Goal: Task Accomplishment & Management: Use online tool/utility

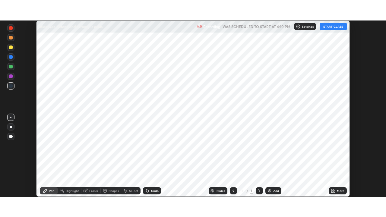
scroll to position [176, 386]
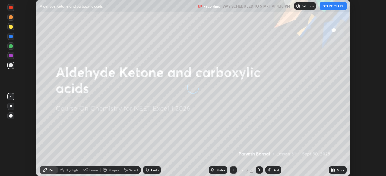
click at [329, 8] on button "START CLASS" at bounding box center [333, 5] width 27 height 7
click at [333, 172] on icon at bounding box center [333, 172] width 2 height 2
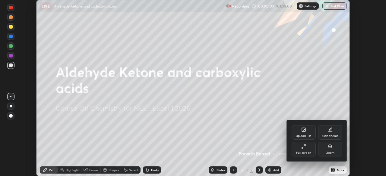
click at [307, 150] on div "Full screen" at bounding box center [304, 149] width 24 height 14
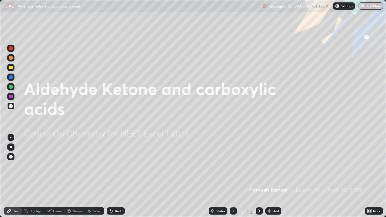
scroll to position [217, 386]
click at [343, 5] on p "Settings" at bounding box center [347, 6] width 12 height 3
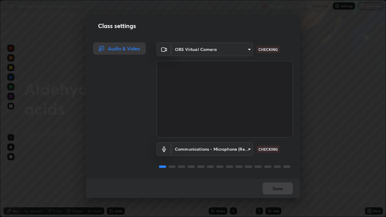
click at [234, 148] on body "Erase all LIVE Aldehyde Ketone and carboxylic acids Recording 00:00:06 / 01:35:…" at bounding box center [193, 108] width 386 height 217
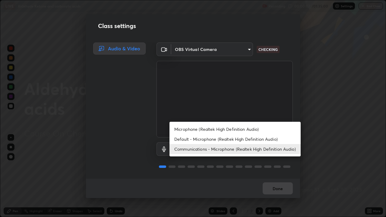
click at [243, 139] on li "Default - Microphone (Realtek High Definition Audio)" at bounding box center [235, 139] width 131 height 10
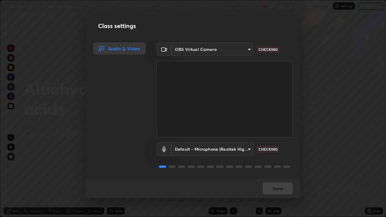
click at [234, 150] on body "Erase all LIVE Aldehyde Ketone and carboxylic acids Recording 00:00:08 / 01:35:…" at bounding box center [193, 108] width 386 height 217
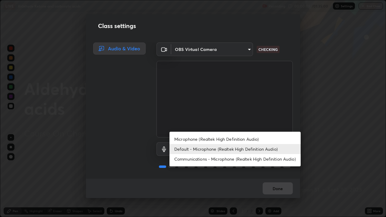
click at [234, 159] on li "Communications - Microphone (Realtek High Definition Audio)" at bounding box center [235, 159] width 131 height 10
type input "communications"
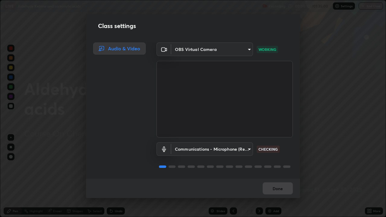
scroll to position [1, 0]
click at [280, 176] on button "Done" at bounding box center [278, 189] width 30 height 12
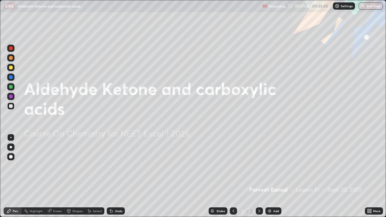
click at [9, 85] on div at bounding box center [11, 87] width 4 height 4
click at [272, 176] on img at bounding box center [269, 211] width 5 height 5
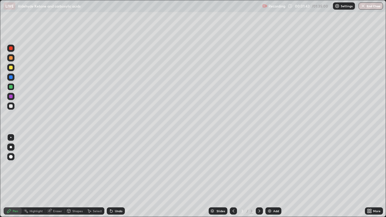
click at [259, 176] on icon at bounding box center [259, 211] width 5 height 5
click at [234, 176] on icon at bounding box center [233, 211] width 5 height 5
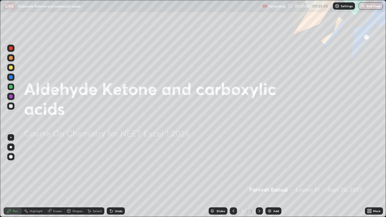
click at [258, 176] on div at bounding box center [259, 211] width 7 height 12
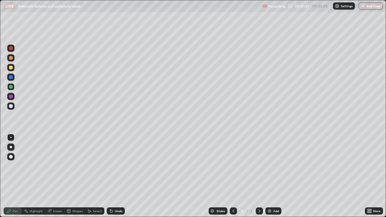
click at [11, 67] on div at bounding box center [11, 68] width 4 height 4
click at [10, 89] on div at bounding box center [10, 86] width 7 height 7
click at [14, 108] on div at bounding box center [10, 106] width 7 height 7
click at [9, 71] on div at bounding box center [10, 67] width 7 height 7
click at [11, 68] on div at bounding box center [11, 68] width 4 height 4
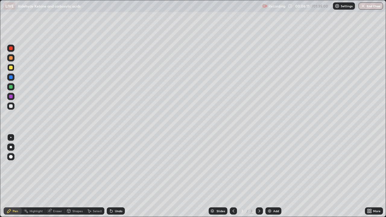
click at [12, 105] on div at bounding box center [11, 106] width 4 height 4
click at [10, 87] on div at bounding box center [11, 87] width 4 height 4
click at [11, 67] on div at bounding box center [11, 68] width 4 height 4
click at [11, 90] on div at bounding box center [10, 86] width 7 height 7
click at [97, 176] on div "Select" at bounding box center [97, 211] width 9 height 3
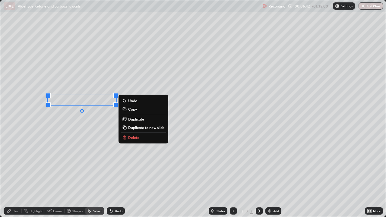
click at [13, 176] on div "Pen" at bounding box center [15, 211] width 5 height 3
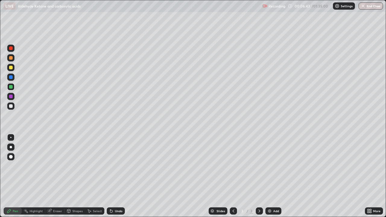
click at [11, 109] on div at bounding box center [10, 106] width 7 height 7
click at [9, 70] on div at bounding box center [10, 67] width 7 height 7
click at [12, 109] on div at bounding box center [10, 106] width 7 height 7
click at [11, 105] on div at bounding box center [11, 106] width 4 height 4
click at [10, 59] on div at bounding box center [11, 58] width 4 height 4
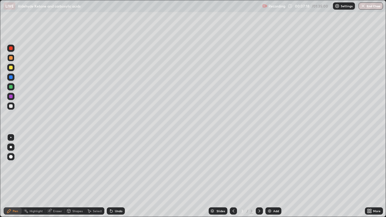
click at [98, 176] on div "Select" at bounding box center [97, 211] width 9 height 3
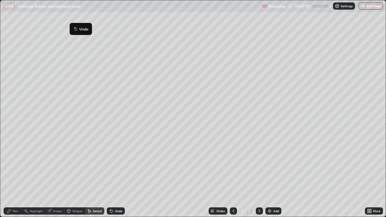
click at [221, 114] on div "0 ° Undo Copy Duplicate Duplicate to new slide Delete" at bounding box center [193, 108] width 386 height 217
click at [13, 176] on div "Pen" at bounding box center [13, 211] width 18 height 7
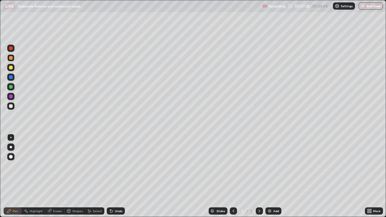
click at [10, 106] on div at bounding box center [11, 106] width 4 height 4
click at [11, 108] on div at bounding box center [10, 106] width 7 height 7
click at [9, 64] on div at bounding box center [10, 67] width 7 height 7
click at [10, 58] on div at bounding box center [11, 58] width 4 height 4
click at [96, 176] on div "Select" at bounding box center [97, 211] width 9 height 3
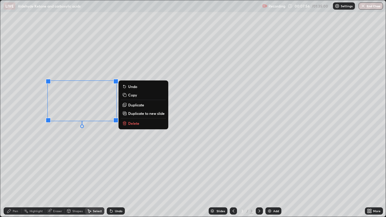
click at [140, 105] on p "Duplicate" at bounding box center [136, 105] width 16 height 5
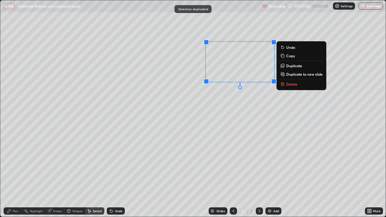
click at [234, 115] on div "0 ° Undo Copy Duplicate Duplicate to new slide Delete" at bounding box center [193, 108] width 386 height 217
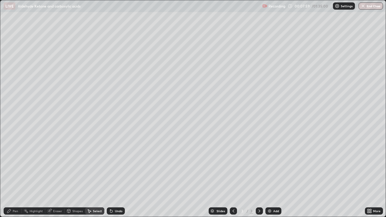
click at [58, 176] on div "Eraser" at bounding box center [57, 211] width 9 height 3
click at [15, 176] on div "Pen" at bounding box center [15, 211] width 5 height 3
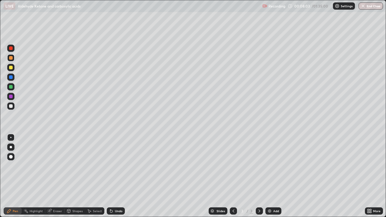
click at [11, 106] on div at bounding box center [11, 106] width 4 height 4
click at [11, 57] on div at bounding box center [11, 58] width 4 height 4
click at [11, 48] on div at bounding box center [11, 48] width 4 height 4
click at [11, 106] on div at bounding box center [11, 106] width 4 height 4
click at [97, 176] on div "Select" at bounding box center [94, 211] width 19 height 7
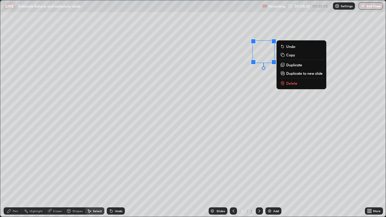
click at [262, 87] on div "0 ° Undo Copy Duplicate Duplicate to new slide Delete" at bounding box center [193, 108] width 386 height 217
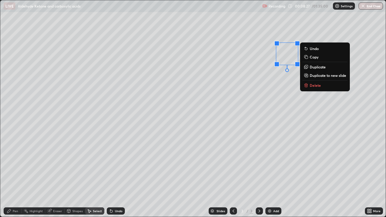
click at [60, 176] on div "Eraser" at bounding box center [54, 211] width 19 height 7
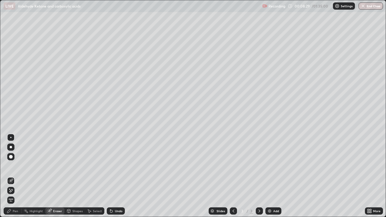
click at [15, 176] on div "Pen" at bounding box center [15, 211] width 5 height 3
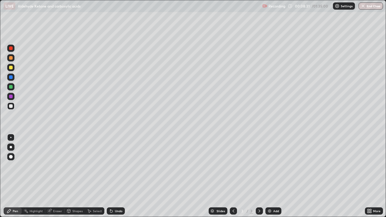
click at [12, 88] on div at bounding box center [11, 87] width 4 height 4
click at [10, 70] on div at bounding box center [10, 67] width 7 height 7
click at [14, 106] on div at bounding box center [10, 106] width 7 height 7
click at [95, 176] on div "Select" at bounding box center [97, 211] width 9 height 3
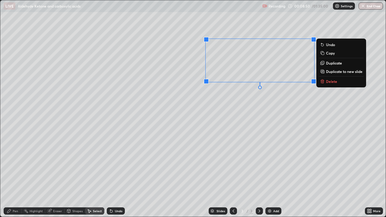
click at [334, 66] on button "Duplicate" at bounding box center [341, 62] width 45 height 7
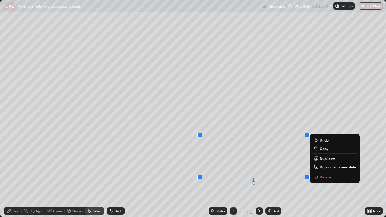
click at [9, 176] on icon at bounding box center [9, 211] width 4 height 4
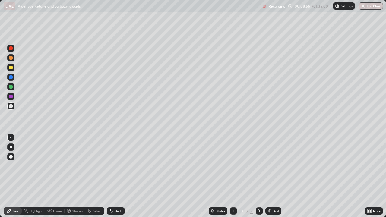
click at [13, 90] on div at bounding box center [10, 86] width 7 height 7
click at [8, 49] on div at bounding box center [10, 48] width 7 height 7
click at [116, 176] on div "Undo" at bounding box center [116, 211] width 18 height 7
click at [115, 176] on div "Undo" at bounding box center [116, 211] width 18 height 7
click at [113, 176] on div "Undo" at bounding box center [116, 211] width 18 height 7
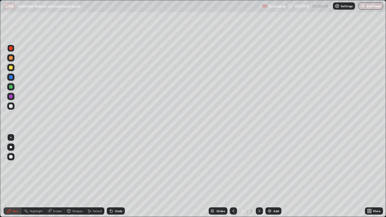
click at [11, 68] on div at bounding box center [11, 68] width 4 height 4
click at [117, 176] on div "Undo" at bounding box center [119, 211] width 8 height 3
click at [10, 110] on div at bounding box center [10, 106] width 7 height 7
click at [43, 176] on div "Highlight" at bounding box center [34, 211] width 24 height 7
click at [18, 176] on div "Pen" at bounding box center [13, 211] width 18 height 7
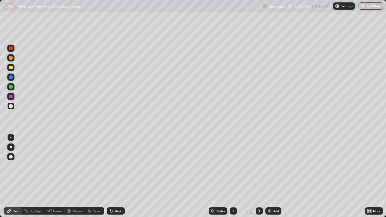
click at [8, 84] on div at bounding box center [10, 86] width 7 height 7
click at [8, 67] on div at bounding box center [10, 67] width 7 height 7
click at [43, 176] on div "Highlight" at bounding box center [34, 211] width 24 height 7
click at [11, 176] on icon at bounding box center [10, 190] width 5 height 5
click at [16, 176] on div "Pen" at bounding box center [13, 211] width 18 height 7
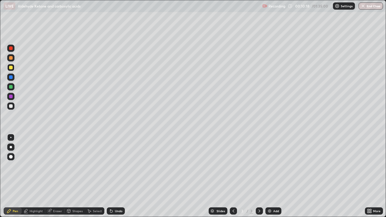
click at [10, 108] on div at bounding box center [11, 106] width 4 height 4
click at [51, 176] on icon at bounding box center [49, 211] width 5 height 5
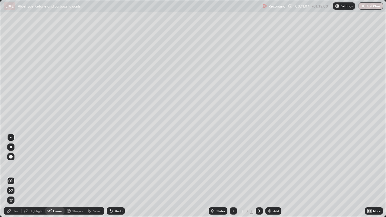
click at [10, 176] on icon at bounding box center [9, 189] width 1 height 1
click at [15, 176] on div "Pen" at bounding box center [15, 211] width 5 height 3
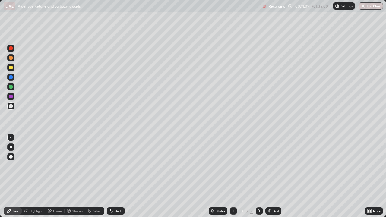
click at [39, 176] on div "Highlight" at bounding box center [36, 211] width 13 height 3
click at [13, 176] on div "Pen" at bounding box center [15, 211] width 5 height 3
click at [10, 109] on div at bounding box center [10, 106] width 7 height 7
click at [36, 176] on div "Highlight" at bounding box center [34, 211] width 24 height 7
click at [11, 87] on div at bounding box center [11, 87] width 4 height 4
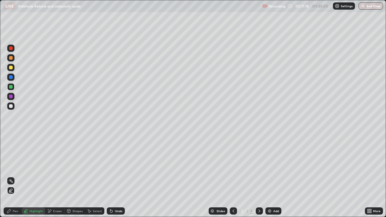
click at [11, 58] on div at bounding box center [11, 58] width 4 height 4
click at [13, 176] on div "Pen" at bounding box center [13, 211] width 18 height 7
click at [10, 109] on div at bounding box center [10, 106] width 7 height 7
click at [10, 59] on div at bounding box center [11, 58] width 4 height 4
click at [98, 176] on div "Select" at bounding box center [97, 211] width 9 height 3
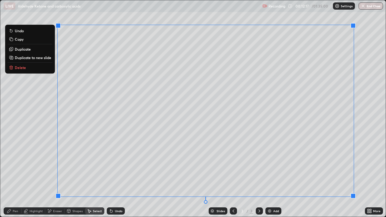
click at [46, 60] on p "Duplicate to new slide" at bounding box center [33, 57] width 37 height 5
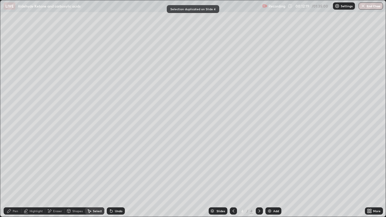
click at [52, 176] on div "Eraser" at bounding box center [54, 211] width 19 height 7
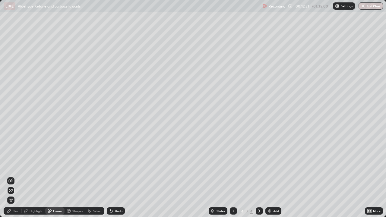
click at [22, 176] on div "Highlight" at bounding box center [34, 211] width 24 height 7
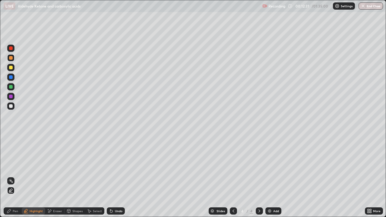
click at [48, 176] on icon at bounding box center [48, 209] width 1 height 1
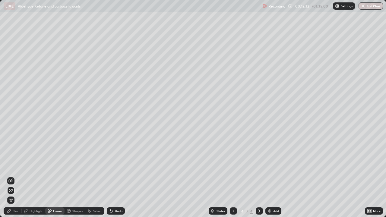
click at [48, 176] on icon at bounding box center [48, 209] width 1 height 1
click at [40, 176] on div "Highlight" at bounding box center [36, 211] width 13 height 3
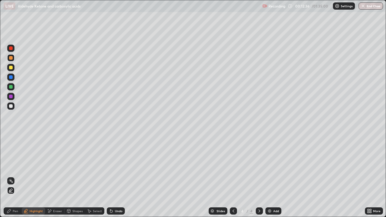
click at [13, 176] on div "Pen" at bounding box center [13, 211] width 18 height 7
click at [8, 89] on div at bounding box center [10, 86] width 7 height 7
click at [33, 176] on div "Highlight" at bounding box center [36, 211] width 13 height 3
click at [13, 176] on div "Pen" at bounding box center [15, 211] width 5 height 3
click at [11, 106] on div at bounding box center [11, 106] width 4 height 4
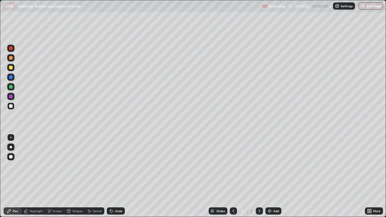
click at [59, 176] on div "Eraser" at bounding box center [57, 211] width 9 height 3
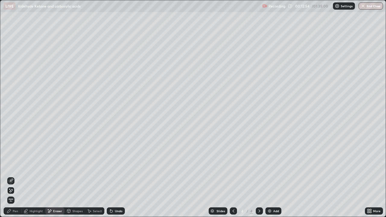
click at [15, 176] on div "Pen" at bounding box center [13, 211] width 18 height 7
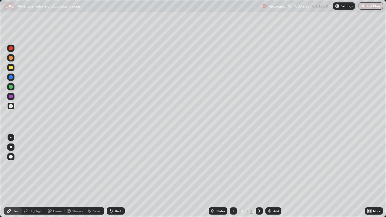
click at [11, 108] on div at bounding box center [10, 106] width 7 height 7
click at [11, 87] on div at bounding box center [11, 87] width 4 height 4
click at [56, 176] on div "Eraser" at bounding box center [57, 211] width 9 height 3
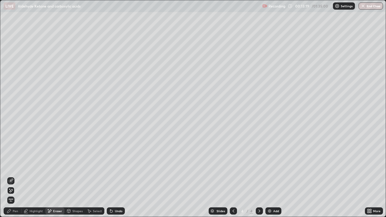
click at [9, 176] on div "Pen" at bounding box center [13, 211] width 18 height 7
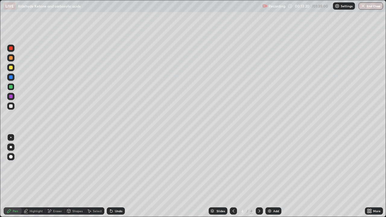
click at [99, 176] on div "Select" at bounding box center [97, 211] width 9 height 3
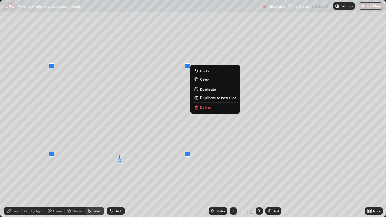
click at [207, 91] on p "Duplicate" at bounding box center [208, 89] width 16 height 5
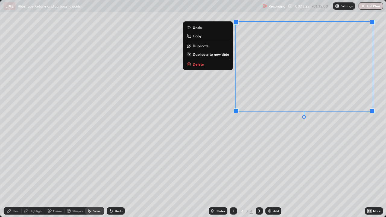
click at [56, 176] on div "Eraser" at bounding box center [57, 211] width 9 height 3
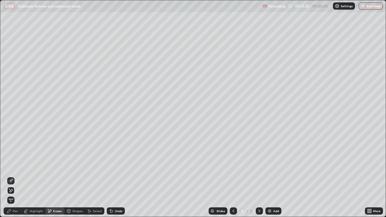
click at [57, 176] on div "Eraser" at bounding box center [54, 211] width 19 height 7
click at [18, 176] on div "Pen" at bounding box center [15, 211] width 5 height 3
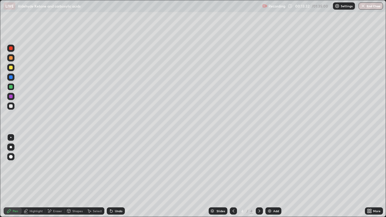
click at [10, 106] on div at bounding box center [11, 106] width 4 height 4
click at [11, 89] on div at bounding box center [10, 86] width 7 height 7
click at [54, 176] on div "Eraser" at bounding box center [57, 211] width 9 height 3
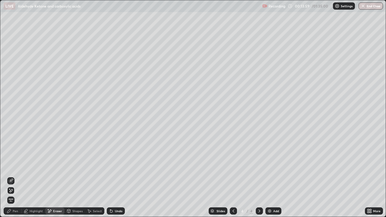
click at [14, 176] on div "Pen" at bounding box center [15, 211] width 5 height 3
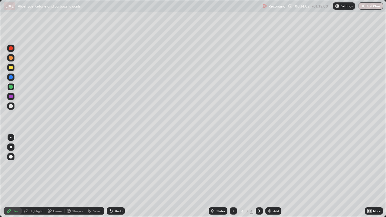
click at [59, 176] on div "Eraser" at bounding box center [57, 211] width 9 height 3
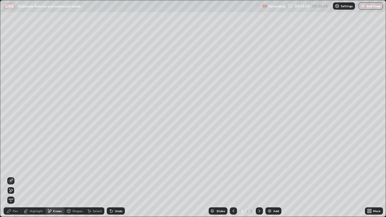
click at [14, 176] on div "Pen" at bounding box center [13, 211] width 18 height 7
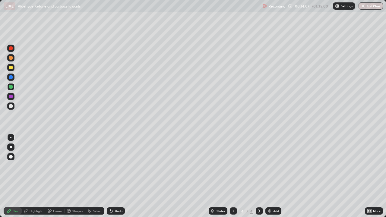
click at [10, 88] on div at bounding box center [11, 87] width 4 height 4
click at [10, 77] on div at bounding box center [11, 77] width 4 height 4
click at [61, 176] on div "Eraser" at bounding box center [54, 211] width 19 height 7
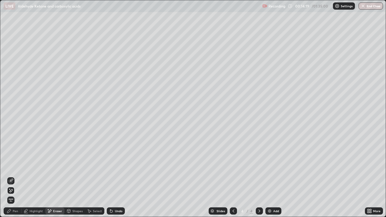
click at [15, 176] on div "Pen" at bounding box center [13, 211] width 18 height 7
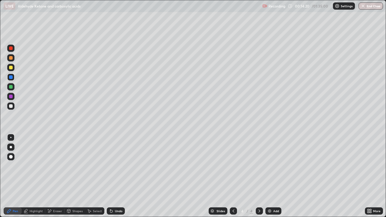
click at [11, 68] on div at bounding box center [11, 68] width 4 height 4
click at [9, 106] on div at bounding box center [11, 106] width 4 height 4
click at [269, 176] on div "Add" at bounding box center [273, 211] width 16 height 7
click at [12, 60] on div at bounding box center [10, 57] width 7 height 7
click at [79, 176] on div "Shapes" at bounding box center [75, 211] width 21 height 7
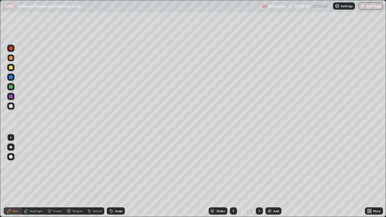
click at [76, 176] on div "Shapes" at bounding box center [77, 211] width 10 height 3
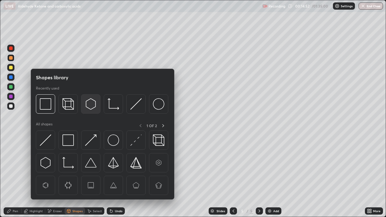
click at [91, 110] on img at bounding box center [90, 103] width 11 height 11
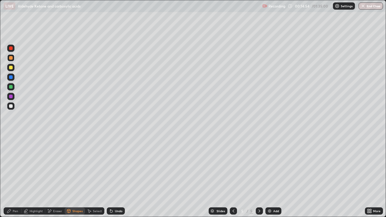
click at [14, 176] on div "Pen" at bounding box center [13, 211] width 18 height 7
click at [115, 176] on div "Undo" at bounding box center [119, 211] width 8 height 3
click at [115, 176] on div "Undo" at bounding box center [116, 211] width 18 height 7
click at [114, 176] on div "Undo" at bounding box center [116, 211] width 18 height 7
click at [111, 176] on div "Undo" at bounding box center [116, 211] width 18 height 7
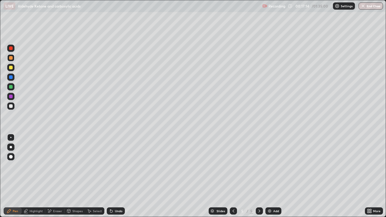
click at [60, 176] on div "Eraser" at bounding box center [54, 211] width 19 height 7
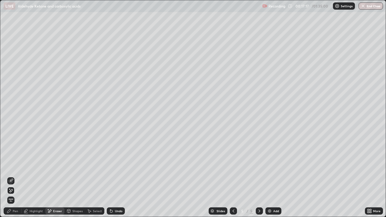
click at [16, 176] on div "Pen" at bounding box center [13, 211] width 18 height 7
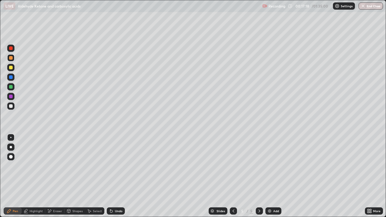
click at [272, 176] on div "Add" at bounding box center [273, 211] width 16 height 7
click at [10, 69] on div at bounding box center [11, 68] width 4 height 4
click at [270, 176] on img at bounding box center [269, 211] width 5 height 5
click at [230, 176] on div at bounding box center [233, 211] width 7 height 12
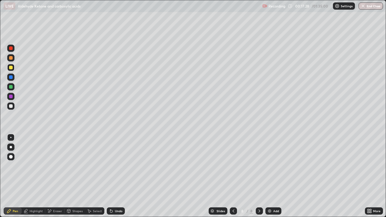
click at [232, 176] on div at bounding box center [233, 211] width 7 height 12
click at [232, 176] on div at bounding box center [233, 211] width 7 height 7
click at [12, 57] on div at bounding box center [11, 58] width 4 height 4
click at [96, 176] on div "Select" at bounding box center [97, 211] width 9 height 3
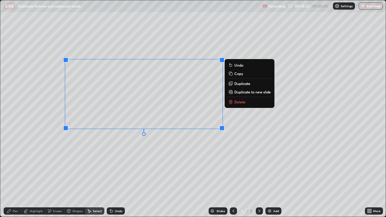
click at [246, 90] on p "Duplicate to new slide" at bounding box center [252, 92] width 37 height 5
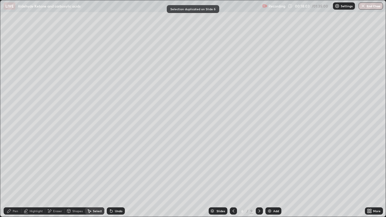
click at [233, 176] on icon at bounding box center [233, 211] width 5 height 5
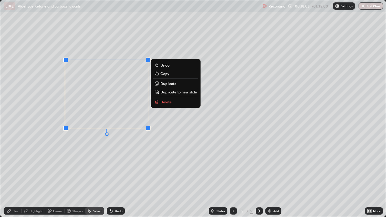
click at [163, 82] on p "Duplicate" at bounding box center [168, 83] width 16 height 5
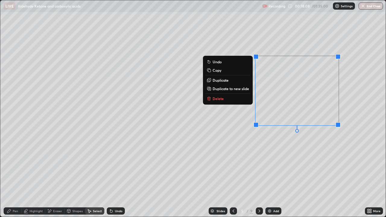
click at [53, 176] on div "Eraser" at bounding box center [57, 211] width 9 height 3
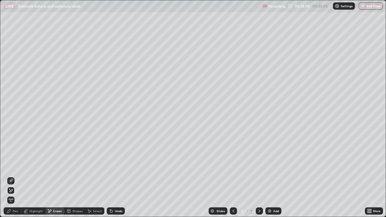
click at [11, 176] on icon at bounding box center [11, 180] width 3 height 3
click at [17, 176] on div "Pen" at bounding box center [15, 211] width 5 height 3
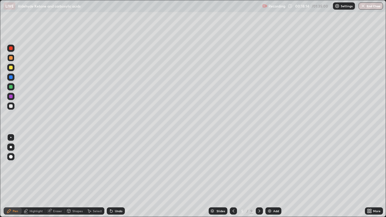
click at [10, 67] on div at bounding box center [11, 68] width 4 height 4
click at [13, 106] on div at bounding box center [10, 106] width 7 height 7
click at [117, 176] on div "Undo" at bounding box center [116, 211] width 18 height 7
click at [117, 176] on div "Undo" at bounding box center [119, 211] width 8 height 3
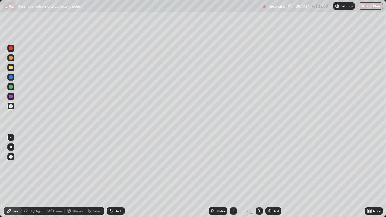
click at [115, 176] on div "Undo" at bounding box center [119, 211] width 8 height 3
click at [14, 176] on div "Pen" at bounding box center [15, 211] width 5 height 3
click at [10, 87] on div at bounding box center [11, 87] width 4 height 4
click at [94, 176] on div "Select" at bounding box center [97, 211] width 9 height 3
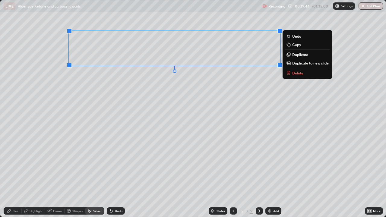
click at [18, 176] on div "Pen" at bounding box center [13, 211] width 18 height 7
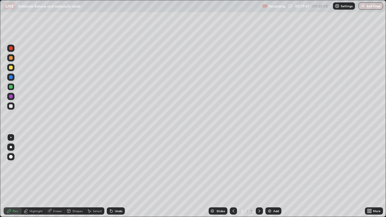
click at [97, 176] on div "Select" at bounding box center [97, 211] width 9 height 3
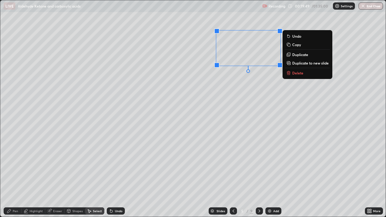
click at [298, 55] on p "Duplicate" at bounding box center [300, 54] width 16 height 5
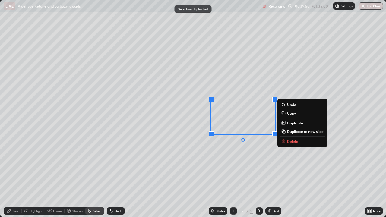
click at [240, 115] on div "0 ° Undo Copy Duplicate Duplicate to new slide Delete" at bounding box center [193, 108] width 386 height 217
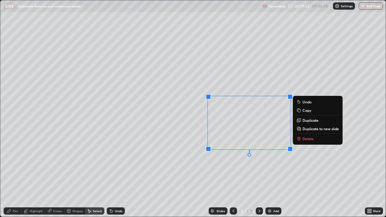
click at [170, 170] on div "0 ° Undo Copy Duplicate Duplicate to new slide Delete" at bounding box center [193, 108] width 386 height 217
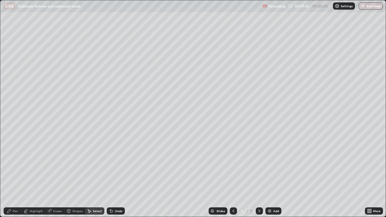
click at [59, 176] on div "Eraser" at bounding box center [57, 211] width 9 height 3
click at [10, 176] on icon at bounding box center [9, 189] width 1 height 1
click at [10, 176] on icon at bounding box center [9, 211] width 4 height 4
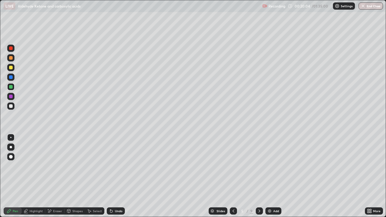
click at [258, 176] on icon at bounding box center [259, 211] width 5 height 5
click at [59, 176] on div "Eraser" at bounding box center [54, 211] width 19 height 7
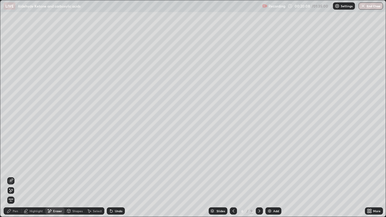
click at [12, 176] on div "Pen" at bounding box center [13, 211] width 18 height 7
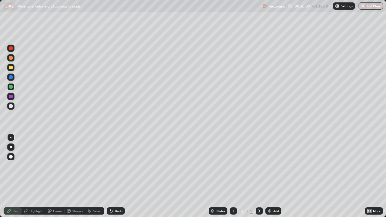
click at [11, 74] on div at bounding box center [10, 77] width 7 height 7
click at [12, 67] on div at bounding box center [11, 68] width 4 height 4
click at [12, 58] on div at bounding box center [11, 58] width 4 height 4
click at [259, 176] on icon at bounding box center [259, 211] width 5 height 5
click at [58, 176] on div "Eraser" at bounding box center [57, 211] width 9 height 3
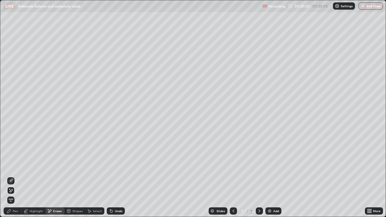
click at [9, 176] on div "Pen" at bounding box center [13, 211] width 18 height 7
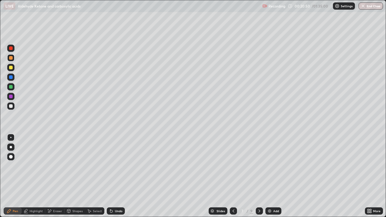
click at [12, 109] on div at bounding box center [10, 106] width 7 height 7
click at [113, 176] on div "Undo" at bounding box center [116, 211] width 18 height 7
click at [112, 176] on icon at bounding box center [111, 211] width 5 height 5
click at [11, 68] on div at bounding box center [11, 68] width 4 height 4
click at [91, 176] on icon at bounding box center [89, 211] width 5 height 5
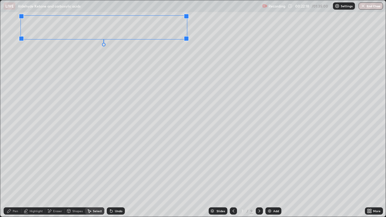
click at [32, 76] on div "0 ° Undo Copy Duplicate Duplicate to new slide Delete" at bounding box center [193, 108] width 386 height 217
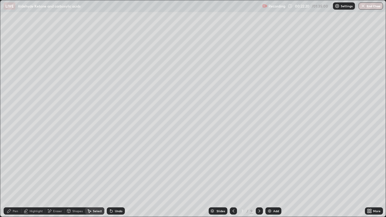
click at [14, 176] on div "Pen" at bounding box center [15, 211] width 5 height 3
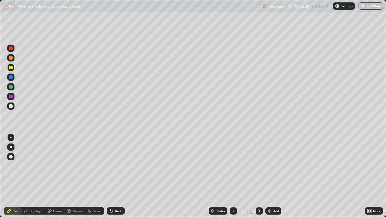
click at [10, 87] on div at bounding box center [11, 87] width 4 height 4
click at [11, 87] on div at bounding box center [11, 87] width 4 height 4
click at [9, 99] on div at bounding box center [10, 96] width 7 height 7
click at [13, 70] on div at bounding box center [10, 67] width 7 height 7
click at [99, 176] on div "Select" at bounding box center [97, 211] width 9 height 3
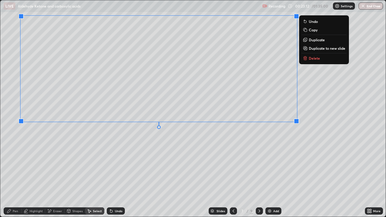
click at [323, 50] on p "Duplicate to new slide" at bounding box center [327, 48] width 37 height 5
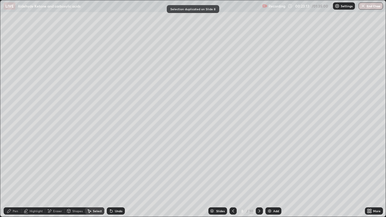
click at [233, 176] on icon at bounding box center [233, 211] width 5 height 5
click at [18, 176] on div "Pen" at bounding box center [13, 211] width 18 height 7
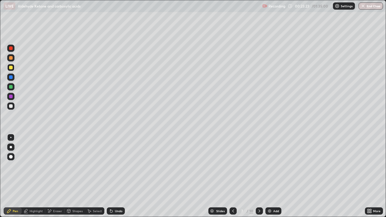
click at [232, 176] on icon at bounding box center [233, 211] width 5 height 5
click at [259, 176] on icon at bounding box center [260, 211] width 2 height 3
click at [115, 176] on div "Undo" at bounding box center [119, 211] width 8 height 3
click at [259, 176] on icon at bounding box center [259, 211] width 5 height 5
click at [55, 176] on div "Eraser" at bounding box center [54, 211] width 19 height 7
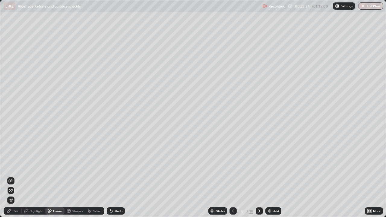
click at [16, 176] on div "Pen" at bounding box center [15, 211] width 5 height 3
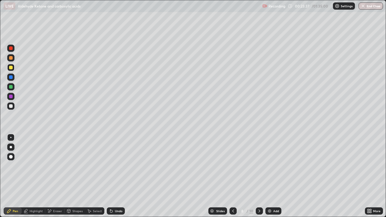
click at [15, 94] on div at bounding box center [11, 97] width 10 height 10
click at [11, 106] on div at bounding box center [11, 106] width 4 height 4
click at [60, 176] on div "Eraser" at bounding box center [57, 211] width 9 height 3
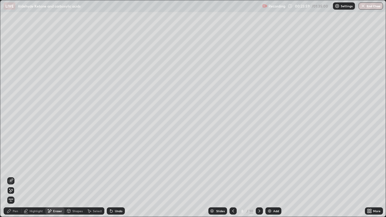
click at [116, 176] on div "Undo" at bounding box center [116, 211] width 18 height 7
click at [14, 176] on div "Pen" at bounding box center [15, 211] width 5 height 3
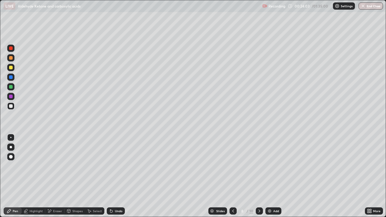
click at [11, 86] on div at bounding box center [11, 87] width 4 height 4
click at [259, 176] on icon at bounding box center [259, 211] width 5 height 5
click at [52, 176] on div "Eraser" at bounding box center [54, 211] width 19 height 7
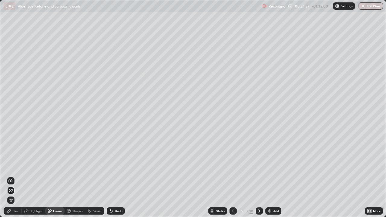
click at [12, 176] on div "Pen" at bounding box center [13, 211] width 18 height 7
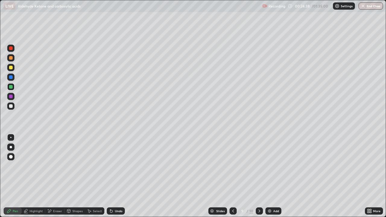
click at [11, 106] on div at bounding box center [11, 106] width 4 height 4
click at [11, 47] on div at bounding box center [11, 48] width 4 height 4
click at [12, 75] on div at bounding box center [10, 77] width 7 height 7
click at [10, 87] on div at bounding box center [11, 87] width 4 height 4
click at [11, 108] on div at bounding box center [11, 106] width 4 height 4
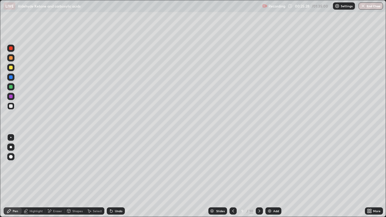
click at [12, 86] on div at bounding box center [11, 87] width 4 height 4
click at [11, 69] on div at bounding box center [11, 68] width 4 height 4
click at [9, 65] on div at bounding box center [10, 67] width 7 height 7
click at [10, 57] on div at bounding box center [11, 58] width 4 height 4
click at [10, 107] on div at bounding box center [11, 106] width 4 height 4
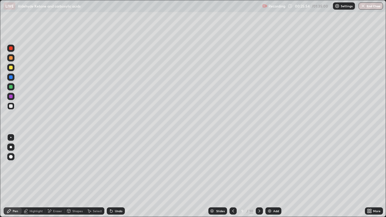
click at [59, 176] on div "Eraser" at bounding box center [54, 211] width 19 height 7
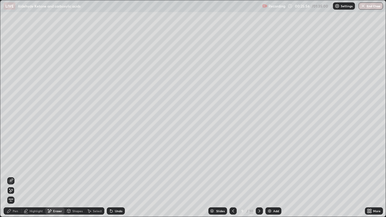
click at [18, 176] on div "Pen" at bounding box center [13, 211] width 18 height 7
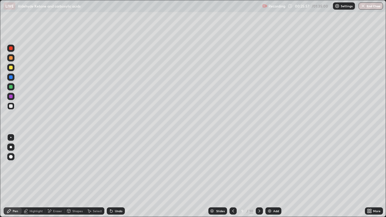
click at [13, 67] on div at bounding box center [10, 67] width 7 height 7
click at [118, 176] on div "Undo" at bounding box center [119, 211] width 8 height 3
click at [8, 85] on div at bounding box center [10, 86] width 7 height 7
click at [11, 57] on div at bounding box center [11, 58] width 4 height 4
click at [119, 176] on div "Undo" at bounding box center [116, 211] width 18 height 7
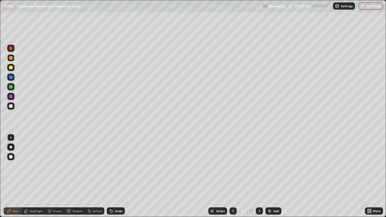
click at [11, 109] on div at bounding box center [10, 106] width 7 height 7
click at [8, 87] on div at bounding box center [10, 86] width 7 height 7
click at [94, 176] on div "Select" at bounding box center [97, 211] width 9 height 3
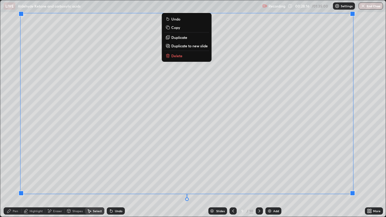
click at [189, 48] on p "Duplicate to new slide" at bounding box center [189, 45] width 37 height 5
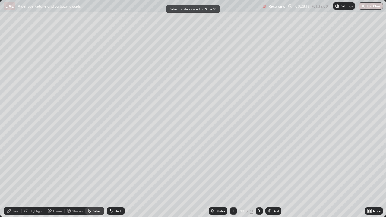
click at [58, 176] on div "Eraser" at bounding box center [57, 211] width 9 height 3
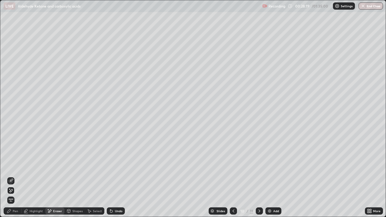
click at [18, 176] on div "Pen" at bounding box center [13, 211] width 18 height 7
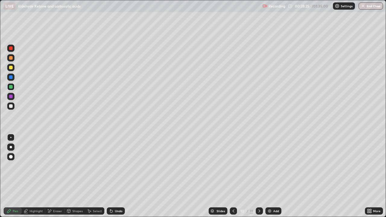
click at [53, 176] on div "Eraser" at bounding box center [54, 211] width 19 height 7
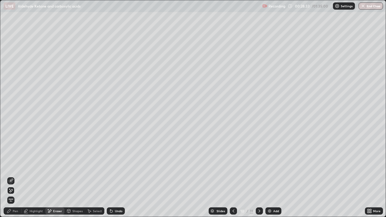
click at [15, 176] on div "Pen" at bounding box center [13, 211] width 18 height 7
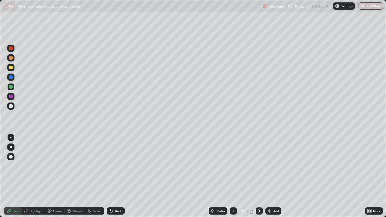
click at [9, 67] on div at bounding box center [11, 68] width 4 height 4
click at [9, 57] on div at bounding box center [10, 57] width 7 height 7
click at [58, 176] on div "Eraser" at bounding box center [57, 211] width 9 height 3
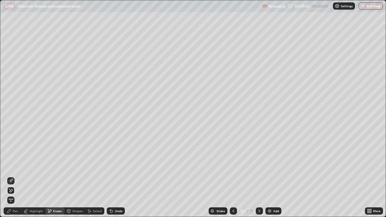
click at [11, 176] on icon at bounding box center [9, 211] width 5 height 5
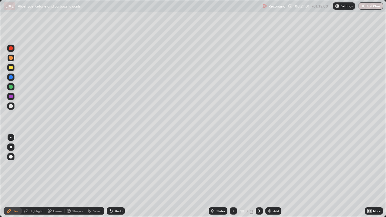
click at [11, 106] on div at bounding box center [11, 106] width 4 height 4
click at [11, 90] on div at bounding box center [10, 86] width 7 height 7
click at [120, 176] on div "Undo" at bounding box center [119, 211] width 8 height 3
click at [116, 176] on div "Undo" at bounding box center [116, 211] width 18 height 7
click at [235, 176] on div at bounding box center [233, 211] width 7 height 7
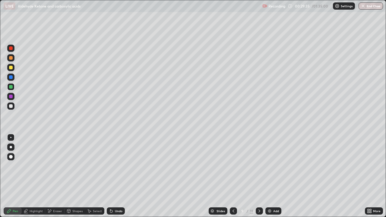
click at [259, 176] on icon at bounding box center [259, 211] width 5 height 5
click at [233, 176] on icon at bounding box center [233, 211] width 5 height 5
click at [261, 176] on icon at bounding box center [259, 211] width 5 height 5
click at [258, 176] on div at bounding box center [259, 211] width 7 height 7
click at [57, 176] on div "Eraser" at bounding box center [57, 211] width 9 height 3
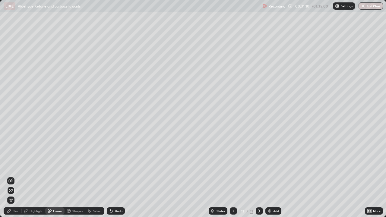
click at [15, 176] on div "Pen" at bounding box center [15, 211] width 5 height 3
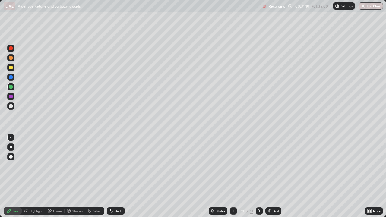
click at [13, 107] on div at bounding box center [10, 106] width 7 height 7
click at [11, 89] on div at bounding box center [10, 86] width 7 height 7
click at [116, 176] on div "Undo" at bounding box center [119, 211] width 8 height 3
click at [115, 176] on div "Undo" at bounding box center [119, 211] width 8 height 3
click at [8, 104] on div at bounding box center [10, 106] width 7 height 7
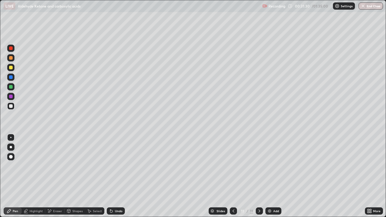
click at [110, 176] on icon at bounding box center [110, 210] width 1 height 1
click at [14, 71] on div at bounding box center [10, 68] width 7 height 10
click at [57, 176] on div "Eraser" at bounding box center [54, 211] width 19 height 7
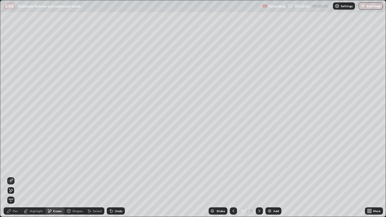
click at [97, 176] on div "Select" at bounding box center [97, 211] width 9 height 3
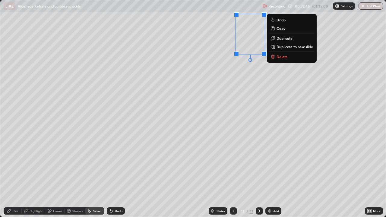
click at [91, 170] on div "0 ° Undo Copy Duplicate Duplicate to new slide Delete" at bounding box center [193, 108] width 386 height 217
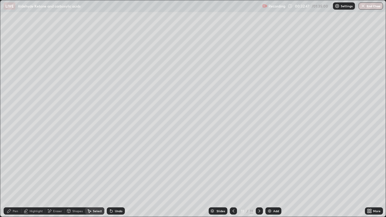
click at [11, 176] on div "Pen" at bounding box center [13, 211] width 18 height 7
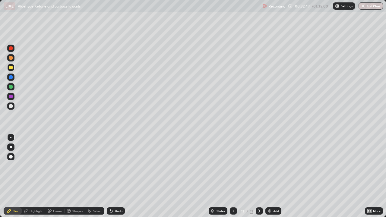
click at [13, 107] on div at bounding box center [10, 106] width 7 height 7
click at [10, 76] on div at bounding box center [11, 77] width 4 height 4
click at [12, 86] on div at bounding box center [11, 87] width 4 height 4
click at [10, 104] on div at bounding box center [11, 106] width 4 height 4
click at [11, 68] on div at bounding box center [11, 68] width 4 height 4
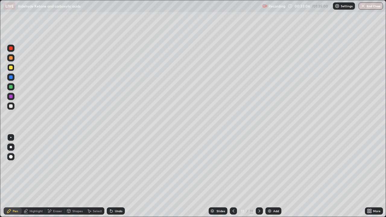
click at [12, 87] on div at bounding box center [11, 87] width 4 height 4
click at [12, 105] on div at bounding box center [11, 106] width 4 height 4
click at [10, 87] on div at bounding box center [11, 87] width 4 height 4
click at [61, 176] on div "Eraser" at bounding box center [57, 211] width 9 height 3
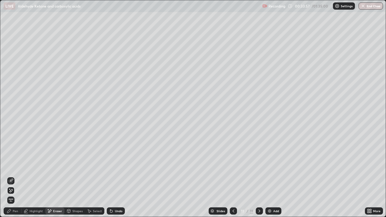
click at [14, 176] on div "Pen" at bounding box center [13, 211] width 18 height 7
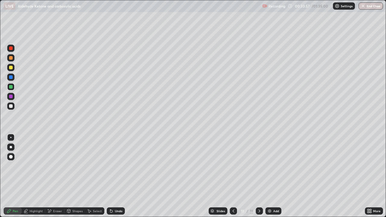
click at [11, 68] on div at bounding box center [11, 68] width 4 height 4
click at [10, 90] on div at bounding box center [10, 86] width 7 height 7
click at [11, 65] on div at bounding box center [10, 67] width 7 height 7
click at [12, 58] on div at bounding box center [11, 58] width 4 height 4
click at [11, 51] on div at bounding box center [10, 48] width 7 height 7
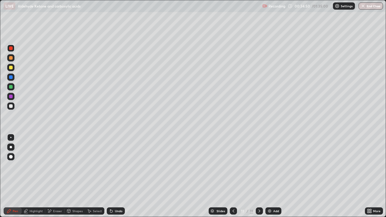
click at [10, 108] on div at bounding box center [10, 106] width 7 height 7
click at [272, 176] on div "Add" at bounding box center [273, 211] width 16 height 7
click at [13, 68] on div at bounding box center [10, 67] width 7 height 7
click at [12, 87] on div at bounding box center [11, 87] width 4 height 4
click at [97, 176] on div "Select" at bounding box center [97, 211] width 9 height 3
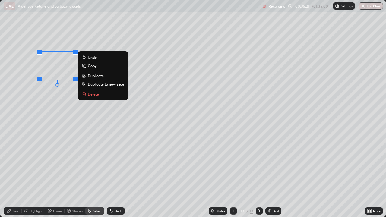
click at [91, 77] on p "Duplicate" at bounding box center [96, 75] width 16 height 5
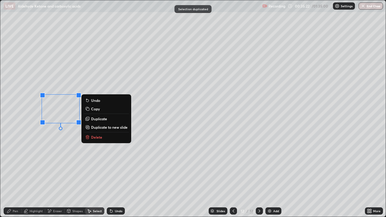
click at [8, 176] on icon at bounding box center [9, 211] width 5 height 5
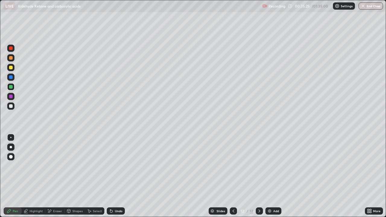
click at [11, 108] on div at bounding box center [10, 106] width 7 height 7
click at [11, 68] on div at bounding box center [11, 68] width 4 height 4
click at [55, 176] on div "Eraser" at bounding box center [54, 211] width 19 height 7
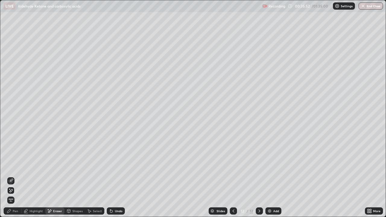
click at [94, 176] on div "Select" at bounding box center [97, 211] width 9 height 3
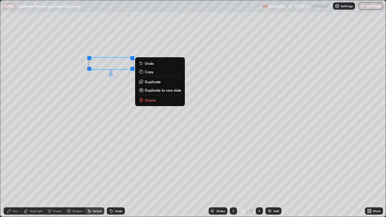
click at [156, 82] on p "Duplicate" at bounding box center [153, 81] width 16 height 5
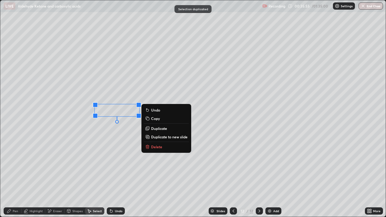
click at [160, 129] on p "Duplicate" at bounding box center [159, 128] width 16 height 5
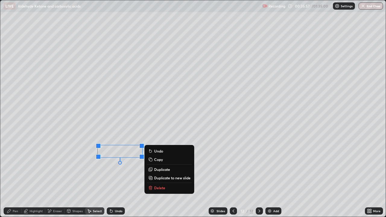
click at [161, 171] on p "Duplicate" at bounding box center [162, 169] width 16 height 5
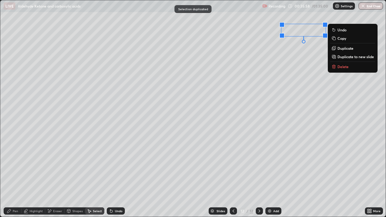
click at [290, 110] on div "0 ° Undo Copy Duplicate Duplicate to new slide Delete" at bounding box center [193, 108] width 386 height 217
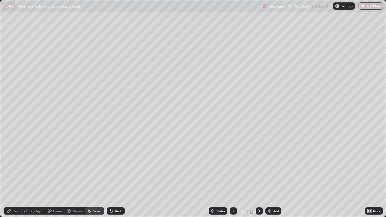
click at [6, 176] on div "Pen" at bounding box center [13, 211] width 18 height 7
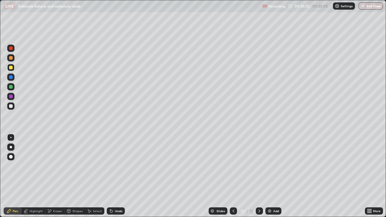
click at [11, 87] on div at bounding box center [11, 87] width 4 height 4
click at [11, 70] on div at bounding box center [10, 67] width 7 height 7
click at [11, 65] on div at bounding box center [10, 67] width 7 height 7
click at [13, 58] on div at bounding box center [10, 57] width 7 height 7
click at [113, 176] on div "Undo" at bounding box center [116, 211] width 18 height 7
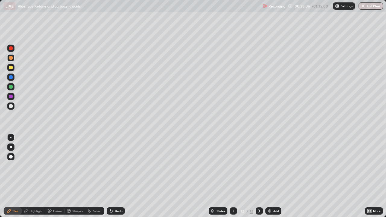
click at [116, 176] on div "Undo" at bounding box center [119, 211] width 8 height 3
click at [115, 176] on div "Undo" at bounding box center [119, 211] width 8 height 3
click at [117, 176] on div "Undo" at bounding box center [119, 211] width 8 height 3
click at [129, 176] on div "Slides 12 / 12 Add" at bounding box center [245, 211] width 240 height 12
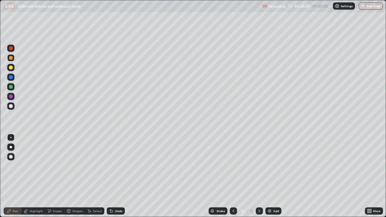
click at [117, 176] on div "Undo" at bounding box center [119, 211] width 8 height 3
click at [14, 105] on div at bounding box center [10, 106] width 7 height 7
click at [14, 74] on div at bounding box center [10, 77] width 7 height 10
click at [10, 108] on div at bounding box center [10, 106] width 7 height 7
click at [90, 176] on icon at bounding box center [89, 211] width 5 height 5
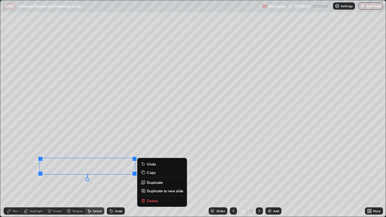
click at [8, 176] on icon at bounding box center [9, 211] width 5 height 5
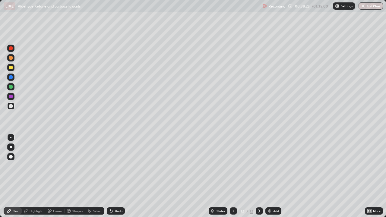
click at [12, 108] on div at bounding box center [10, 106] width 7 height 7
click at [11, 87] on div at bounding box center [11, 87] width 4 height 4
click at [9, 110] on div at bounding box center [10, 106] width 7 height 7
click at [231, 176] on icon at bounding box center [233, 211] width 5 height 5
click at [11, 58] on div at bounding box center [11, 58] width 4 height 4
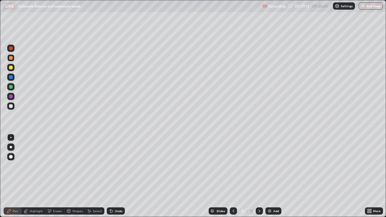
click at [262, 176] on div at bounding box center [259, 211] width 7 height 7
click at [272, 176] on div "Add" at bounding box center [273, 211] width 16 height 7
click at [13, 88] on div at bounding box center [10, 86] width 7 height 7
click at [113, 176] on div "Undo" at bounding box center [116, 211] width 18 height 7
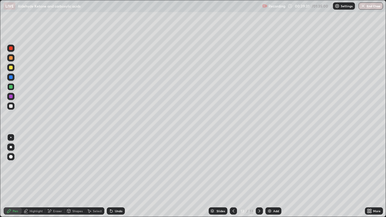
click at [11, 109] on div at bounding box center [10, 106] width 7 height 7
click at [113, 176] on div "Undo" at bounding box center [116, 211] width 18 height 7
click at [116, 176] on div "Undo" at bounding box center [119, 211] width 8 height 3
click at [94, 176] on div "Select" at bounding box center [94, 211] width 19 height 7
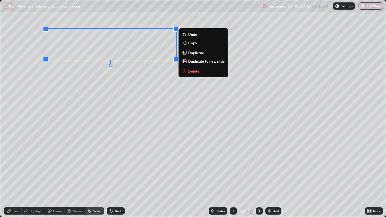
click at [193, 52] on p "Duplicate" at bounding box center [196, 52] width 16 height 5
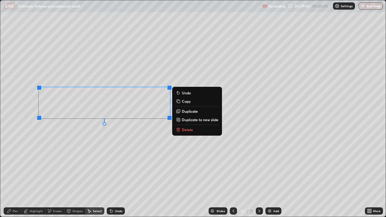
click at [188, 113] on p "Duplicate" at bounding box center [190, 111] width 16 height 5
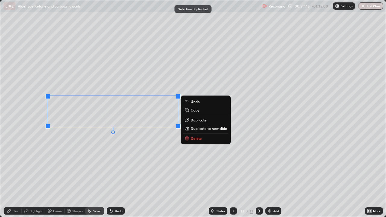
click at [193, 120] on p "Duplicate" at bounding box center [199, 120] width 16 height 5
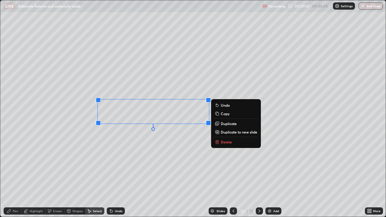
click at [112, 176] on div "Undo" at bounding box center [116, 211] width 18 height 7
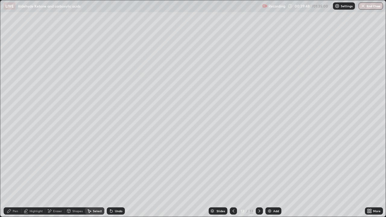
click at [113, 176] on div "Undo" at bounding box center [116, 211] width 18 height 7
click at [116, 176] on div "Undo" at bounding box center [119, 211] width 8 height 3
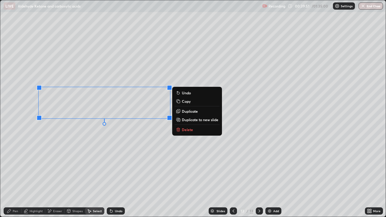
click at [183, 110] on p "Duplicate" at bounding box center [190, 111] width 16 height 5
click at [186, 114] on button "Duplicate" at bounding box center [197, 111] width 45 height 7
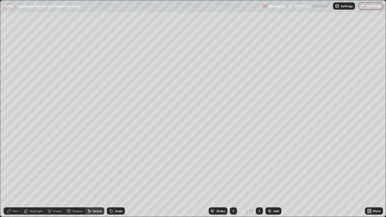
click at [11, 176] on icon at bounding box center [9, 211] width 5 height 5
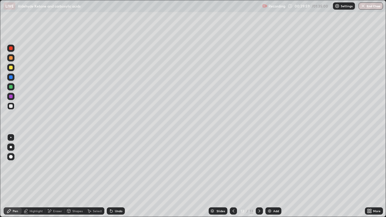
click at [55, 176] on div "Eraser" at bounding box center [54, 211] width 19 height 7
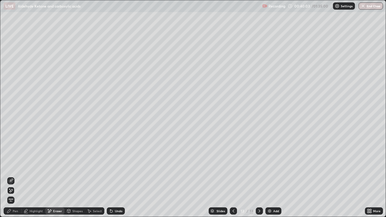
click at [7, 176] on div "Pen" at bounding box center [13, 211] width 18 height 7
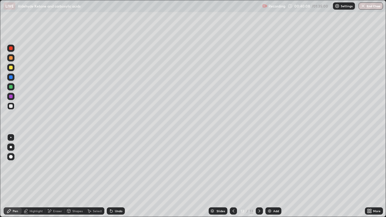
click at [53, 176] on div "Eraser" at bounding box center [57, 211] width 9 height 3
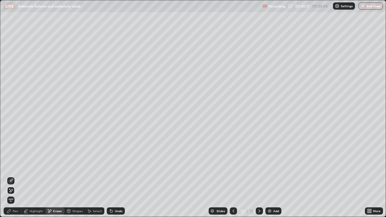
click at [17, 176] on div "Pen" at bounding box center [15, 211] width 5 height 3
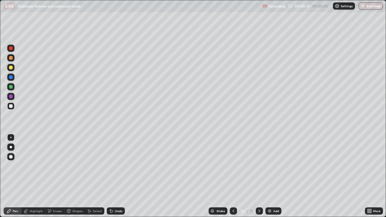
click at [11, 57] on div at bounding box center [11, 58] width 4 height 4
click at [118, 176] on div "Undo" at bounding box center [119, 211] width 8 height 3
click at [117, 176] on div "Undo" at bounding box center [119, 211] width 8 height 3
click at [119, 176] on div "Undo" at bounding box center [119, 211] width 8 height 3
click at [120, 176] on div "Undo" at bounding box center [119, 211] width 8 height 3
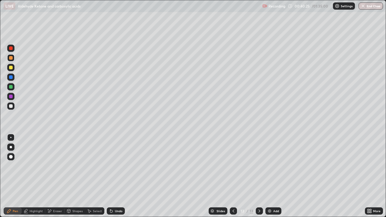
click at [14, 84] on div at bounding box center [10, 86] width 7 height 7
click at [12, 68] on div at bounding box center [11, 68] width 4 height 4
click at [12, 70] on div at bounding box center [10, 67] width 7 height 7
click at [13, 84] on div at bounding box center [10, 86] width 7 height 7
click at [52, 176] on div "Eraser" at bounding box center [54, 211] width 19 height 7
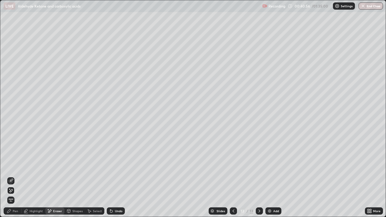
click at [11, 176] on div "Pen" at bounding box center [13, 211] width 18 height 7
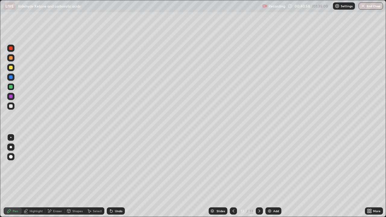
click at [11, 68] on div at bounding box center [11, 68] width 4 height 4
click at [10, 100] on div at bounding box center [10, 96] width 7 height 7
click at [11, 58] on div at bounding box center [11, 58] width 4 height 4
click at [13, 104] on div at bounding box center [10, 106] width 7 height 7
click at [117, 176] on div "Undo" at bounding box center [116, 211] width 18 height 7
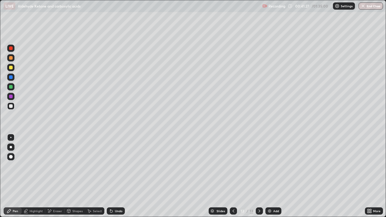
click at [96, 176] on div "Select" at bounding box center [97, 211] width 9 height 3
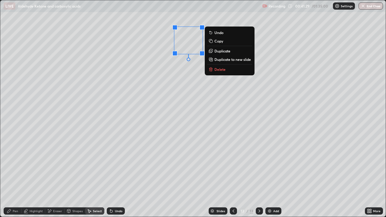
click at [221, 51] on p "Duplicate" at bounding box center [222, 51] width 16 height 5
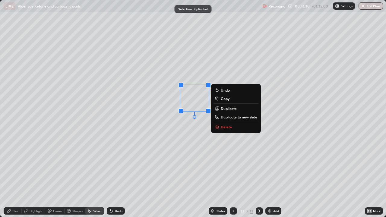
click at [230, 110] on p "Duplicate" at bounding box center [229, 108] width 16 height 5
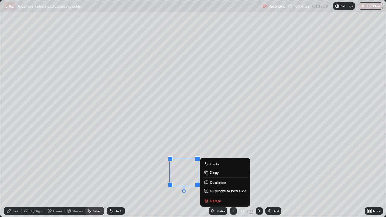
click at [13, 176] on div "Pen" at bounding box center [15, 211] width 5 height 3
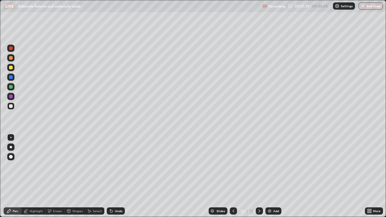
click at [17, 176] on div "Pen" at bounding box center [13, 211] width 18 height 7
click at [8, 70] on div at bounding box center [10, 67] width 7 height 7
click at [10, 58] on div at bounding box center [11, 58] width 4 height 4
click at [77, 176] on div "Shapes" at bounding box center [77, 211] width 10 height 3
click at [94, 176] on div "Select" at bounding box center [94, 211] width 19 height 7
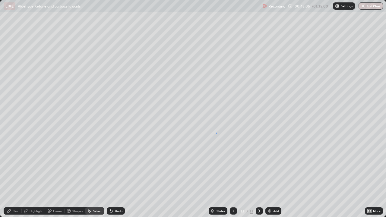
click at [219, 130] on div "0 ° Undo Copy Duplicate Duplicate to new slide Delete" at bounding box center [193, 108] width 386 height 217
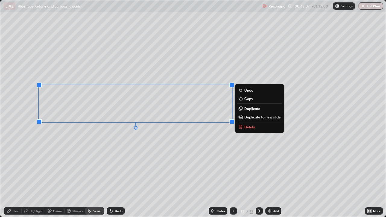
click at [252, 118] on p "Duplicate to new slide" at bounding box center [262, 117] width 37 height 5
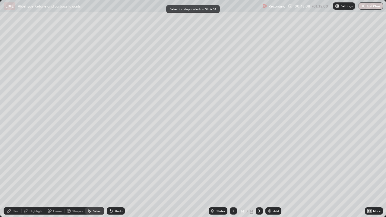
click at [59, 176] on div "Eraser" at bounding box center [54, 211] width 19 height 7
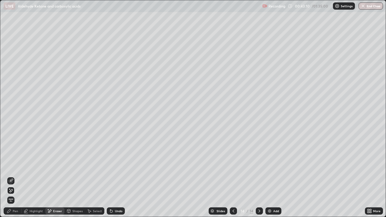
click at [92, 176] on div "Select" at bounding box center [94, 211] width 19 height 7
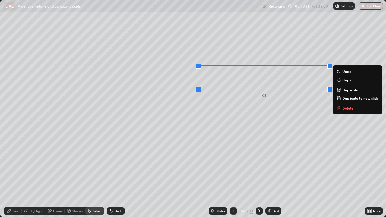
click at [58, 176] on div "Eraser" at bounding box center [54, 211] width 19 height 7
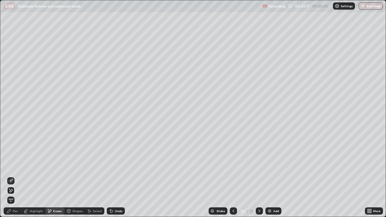
click at [123, 176] on div "Undo" at bounding box center [116, 211] width 18 height 7
click at [14, 176] on div "Pen" at bounding box center [15, 211] width 5 height 3
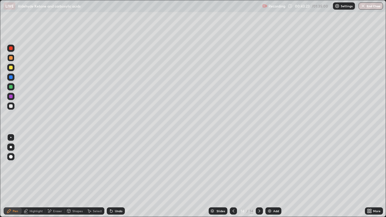
click at [10, 69] on div at bounding box center [11, 68] width 4 height 4
click at [11, 89] on div at bounding box center [10, 86] width 7 height 7
click at [234, 176] on div at bounding box center [233, 211] width 7 height 7
click at [233, 176] on icon at bounding box center [233, 211] width 5 height 5
click at [232, 176] on icon at bounding box center [233, 211] width 5 height 5
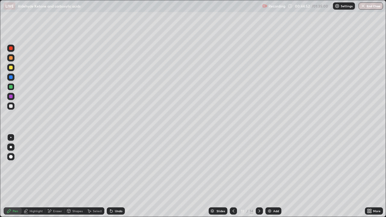
click at [13, 109] on div at bounding box center [10, 106] width 7 height 7
click at [258, 176] on icon at bounding box center [259, 211] width 5 height 5
click at [257, 176] on icon at bounding box center [259, 211] width 5 height 5
click at [256, 176] on div at bounding box center [259, 211] width 7 height 7
click at [259, 176] on icon at bounding box center [259, 211] width 5 height 5
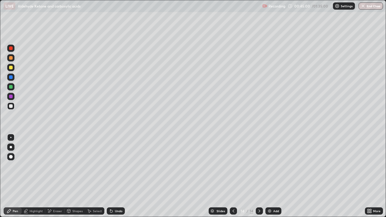
click at [275, 176] on div "Add" at bounding box center [276, 211] width 6 height 3
click at [12, 157] on div at bounding box center [11, 157] width 4 height 4
click at [10, 64] on div at bounding box center [10, 67] width 7 height 7
click at [13, 75] on div at bounding box center [10, 77] width 7 height 7
click at [13, 94] on div at bounding box center [10, 96] width 7 height 7
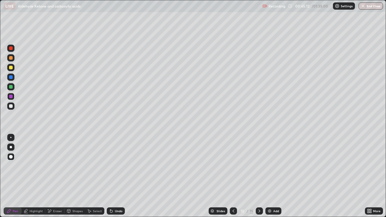
click at [8, 88] on div at bounding box center [10, 86] width 7 height 7
click at [9, 108] on div at bounding box center [10, 106] width 7 height 7
click at [91, 176] on div "Select" at bounding box center [94, 211] width 19 height 7
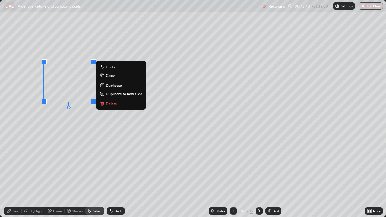
click at [109, 86] on p "Duplicate" at bounding box center [114, 85] width 16 height 5
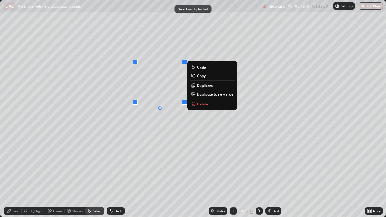
click at [9, 176] on icon at bounding box center [9, 211] width 4 height 4
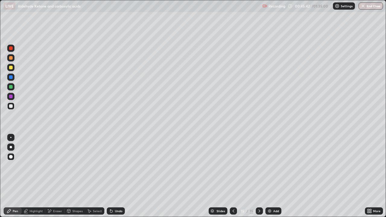
click at [53, 176] on div "Eraser" at bounding box center [57, 211] width 9 height 3
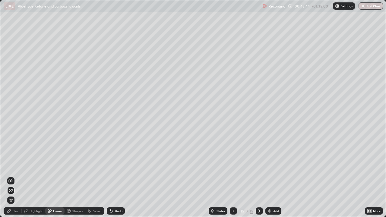
click at [10, 176] on icon at bounding box center [9, 211] width 5 height 5
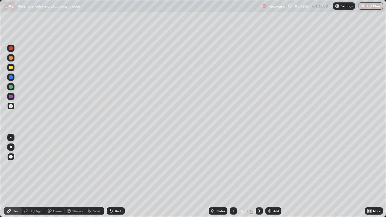
click at [11, 65] on div at bounding box center [10, 67] width 7 height 7
click at [117, 176] on div "Undo" at bounding box center [116, 211] width 18 height 7
click at [9, 106] on div at bounding box center [11, 106] width 4 height 4
click at [11, 87] on div at bounding box center [11, 87] width 4 height 4
click at [12, 74] on div at bounding box center [10, 77] width 7 height 7
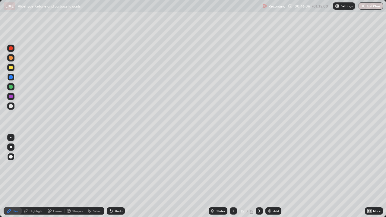
click at [12, 67] on div at bounding box center [11, 68] width 4 height 4
click at [10, 135] on div at bounding box center [10, 137] width 7 height 7
click at [11, 87] on div at bounding box center [11, 87] width 4 height 4
click at [10, 67] on div at bounding box center [11, 68] width 4 height 4
click at [11, 60] on div at bounding box center [10, 57] width 7 height 7
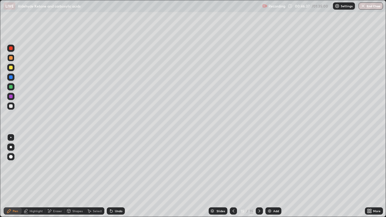
click at [93, 176] on div "Select" at bounding box center [97, 211] width 9 height 3
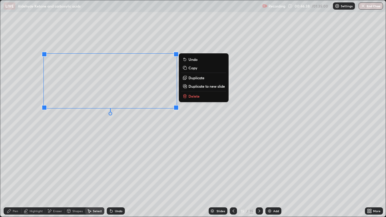
click at [199, 89] on button "Duplicate to new slide" at bounding box center [203, 86] width 45 height 7
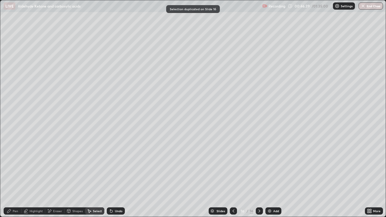
click at [54, 176] on div "Eraser" at bounding box center [54, 211] width 19 height 7
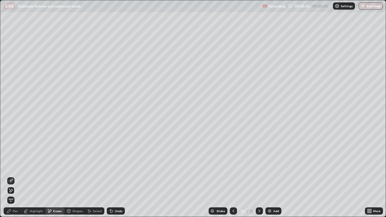
click at [95, 176] on div "Select" at bounding box center [94, 211] width 19 height 7
click at [18, 176] on div "Pen" at bounding box center [15, 211] width 5 height 3
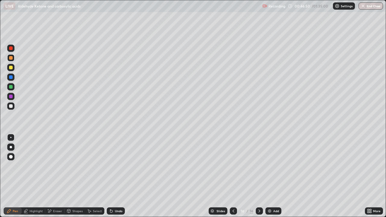
click at [9, 88] on div at bounding box center [10, 86] width 7 height 7
click at [11, 78] on div at bounding box center [11, 77] width 4 height 4
click at [11, 154] on div at bounding box center [10, 156] width 7 height 7
click at [11, 58] on div at bounding box center [11, 58] width 4 height 4
click at [11, 49] on div at bounding box center [11, 48] width 4 height 4
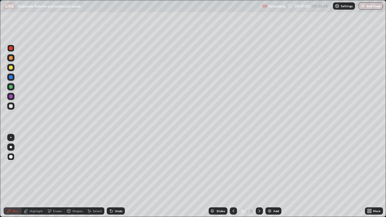
click at [11, 107] on div at bounding box center [11, 106] width 4 height 4
click at [11, 138] on div at bounding box center [10, 137] width 1 height 1
click at [12, 88] on div at bounding box center [11, 87] width 4 height 4
click at [10, 99] on div at bounding box center [10, 96] width 7 height 7
click at [112, 176] on icon at bounding box center [111, 211] width 5 height 5
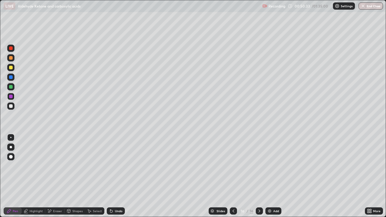
click at [110, 176] on icon at bounding box center [111, 211] width 2 height 2
click at [107, 176] on div "Undo" at bounding box center [116, 211] width 18 height 7
click at [110, 176] on icon at bounding box center [111, 211] width 2 height 2
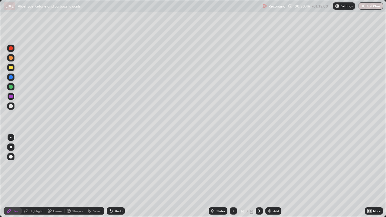
click at [11, 160] on div at bounding box center [10, 156] width 7 height 7
click at [10, 85] on div at bounding box center [11, 87] width 4 height 4
click at [12, 97] on div at bounding box center [11, 97] width 4 height 4
click at [11, 107] on div at bounding box center [11, 106] width 4 height 4
click at [34, 176] on div "Highlight" at bounding box center [36, 211] width 13 height 3
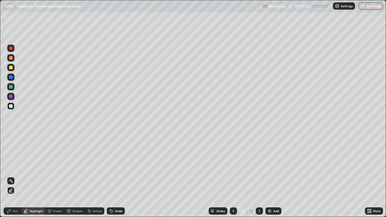
click at [11, 67] on div at bounding box center [11, 68] width 4 height 4
click at [9, 176] on div "Pen" at bounding box center [13, 211] width 18 height 7
click at [11, 138] on div at bounding box center [10, 137] width 1 height 1
click at [61, 176] on div "Eraser" at bounding box center [57, 211] width 9 height 3
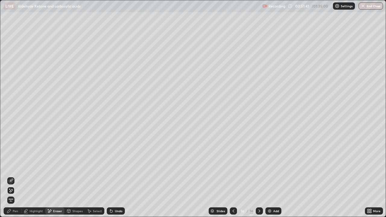
click at [17, 176] on div "Pen" at bounding box center [13, 211] width 18 height 7
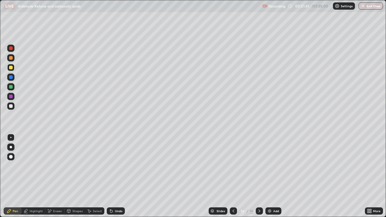
click at [10, 86] on div at bounding box center [11, 87] width 4 height 4
click at [12, 59] on div at bounding box center [10, 57] width 7 height 7
click at [11, 69] on div at bounding box center [11, 68] width 4 height 4
click at [266, 176] on div "Add" at bounding box center [273, 211] width 16 height 7
click at [11, 87] on div at bounding box center [11, 87] width 4 height 4
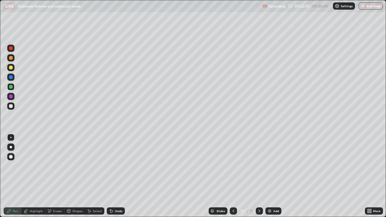
click at [97, 176] on div "Select" at bounding box center [94, 211] width 19 height 7
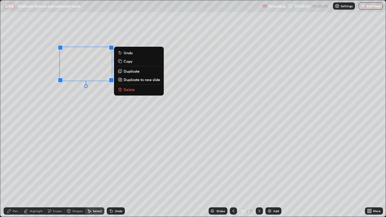
click at [130, 72] on p "Duplicate" at bounding box center [132, 71] width 16 height 5
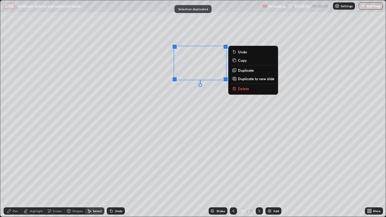
click at [163, 128] on div "0 ° Undo Copy Duplicate Duplicate to new slide Delete" at bounding box center [193, 108] width 386 height 217
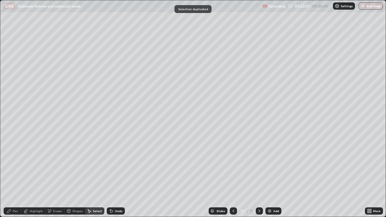
click at [58, 176] on div "Eraser" at bounding box center [54, 211] width 19 height 7
click at [16, 176] on div "Pen" at bounding box center [15, 211] width 5 height 3
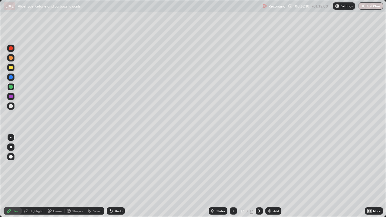
click at [12, 104] on div at bounding box center [10, 106] width 7 height 7
click at [11, 69] on div at bounding box center [11, 68] width 4 height 4
click at [10, 58] on div at bounding box center [11, 58] width 4 height 4
click at [115, 176] on div "Undo" at bounding box center [119, 211] width 8 height 3
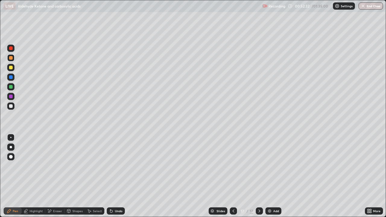
click at [10, 108] on div at bounding box center [10, 106] width 7 height 7
click at [11, 89] on div at bounding box center [10, 86] width 7 height 7
click at [12, 70] on div at bounding box center [10, 67] width 7 height 7
click at [276, 176] on div "Add" at bounding box center [273, 211] width 16 height 7
click at [12, 56] on div at bounding box center [10, 57] width 7 height 7
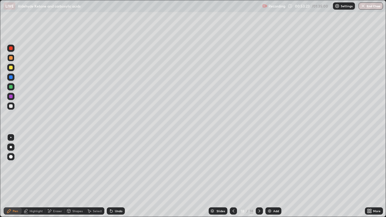
click at [11, 109] on div at bounding box center [10, 106] width 7 height 7
click at [11, 58] on div at bounding box center [11, 58] width 4 height 4
click at [233, 176] on icon at bounding box center [233, 211] width 5 height 5
click at [11, 68] on div at bounding box center [11, 68] width 4 height 4
click at [8, 86] on div at bounding box center [10, 86] width 7 height 7
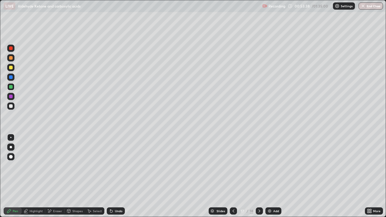
click at [271, 176] on img at bounding box center [269, 211] width 5 height 5
click at [91, 176] on div "Select" at bounding box center [94, 211] width 19 height 7
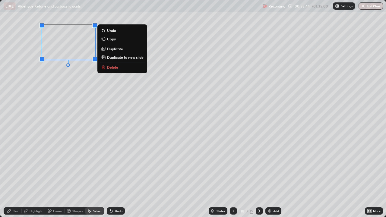
click at [110, 49] on p "Duplicate" at bounding box center [115, 48] width 16 height 5
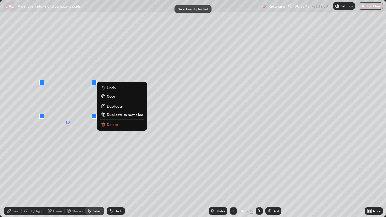
click at [110, 107] on p "Duplicate" at bounding box center [115, 106] width 16 height 5
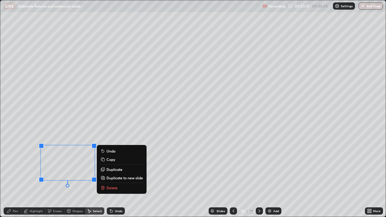
click at [138, 148] on button "Undo" at bounding box center [121, 151] width 45 height 7
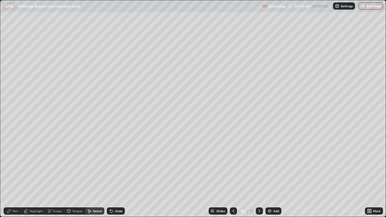
click at [119, 176] on div "Undo" at bounding box center [116, 211] width 18 height 7
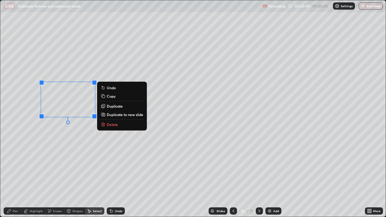
click at [114, 107] on p "Duplicate" at bounding box center [115, 106] width 16 height 5
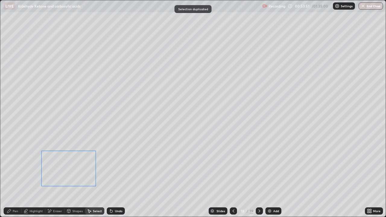
click at [68, 166] on div "0 ° Undo Copy Duplicate Duplicate to new slide Delete" at bounding box center [193, 108] width 386 height 217
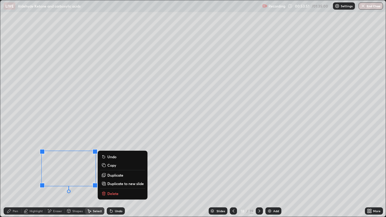
click at [127, 102] on div "0 ° Undo Copy Duplicate Duplicate to new slide Delete" at bounding box center [193, 108] width 386 height 217
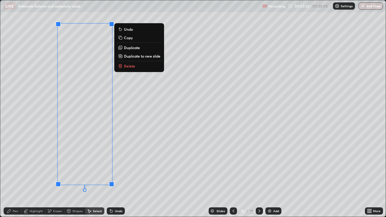
click at [132, 49] on p "Duplicate" at bounding box center [132, 47] width 16 height 5
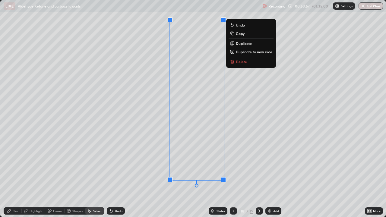
click at [57, 176] on div "Eraser" at bounding box center [57, 211] width 9 height 3
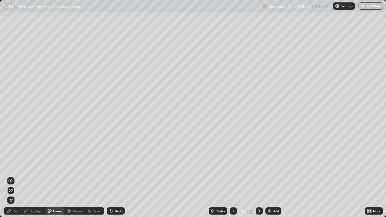
click at [117, 176] on div "Undo" at bounding box center [119, 211] width 8 height 3
click at [14, 176] on div "Pen" at bounding box center [15, 211] width 5 height 3
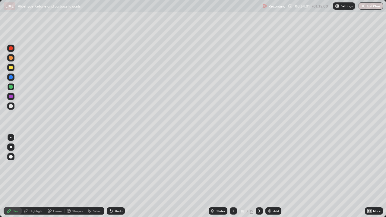
click at [10, 109] on div at bounding box center [10, 106] width 7 height 7
click at [8, 60] on div at bounding box center [10, 57] width 7 height 7
click at [11, 109] on div at bounding box center [10, 106] width 7 height 7
click at [12, 86] on div at bounding box center [11, 87] width 4 height 4
click at [15, 176] on div "Pen" at bounding box center [15, 211] width 5 height 3
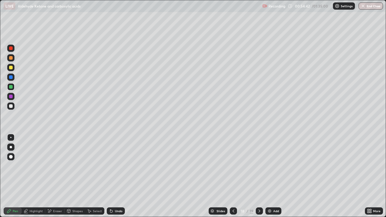
click at [9, 65] on div at bounding box center [10, 67] width 7 height 7
click at [260, 176] on icon at bounding box center [259, 211] width 5 height 5
click at [278, 176] on div "Add" at bounding box center [276, 211] width 6 height 3
click at [11, 156] on div at bounding box center [11, 157] width 4 height 4
click at [14, 155] on div at bounding box center [10, 156] width 7 height 7
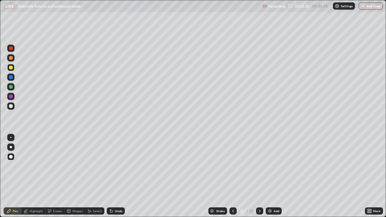
click at [118, 176] on div "Undo" at bounding box center [116, 211] width 18 height 7
click at [54, 176] on div "Eraser" at bounding box center [57, 211] width 9 height 3
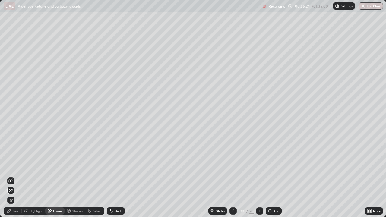
click at [16, 176] on div "Pen" at bounding box center [15, 211] width 5 height 3
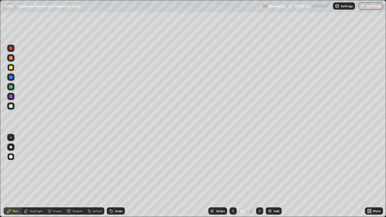
click at [9, 109] on div at bounding box center [10, 106] width 7 height 7
click at [13, 71] on div at bounding box center [10, 67] width 7 height 7
click at [11, 87] on div at bounding box center [11, 87] width 4 height 4
click at [13, 87] on div at bounding box center [10, 86] width 7 height 7
click at [11, 70] on div at bounding box center [10, 67] width 7 height 7
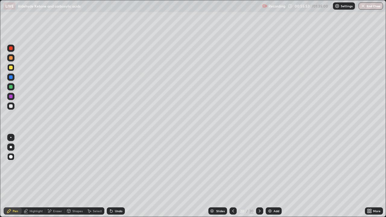
click at [11, 68] on div at bounding box center [11, 68] width 4 height 4
click at [13, 137] on div at bounding box center [10, 137] width 7 height 7
click at [118, 176] on div "Undo" at bounding box center [119, 211] width 8 height 3
click at [116, 176] on div "Undo" at bounding box center [116, 211] width 18 height 7
click at [117, 176] on div "Undo" at bounding box center [114, 211] width 21 height 12
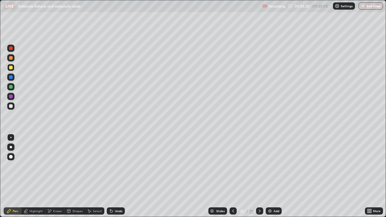
click at [115, 176] on div "Undo" at bounding box center [116, 211] width 18 height 7
click at [119, 176] on div "Undo" at bounding box center [119, 211] width 8 height 3
click at [11, 105] on div at bounding box center [11, 106] width 4 height 4
click at [113, 176] on div "Undo" at bounding box center [114, 211] width 21 height 12
click at [116, 176] on div "Undo" at bounding box center [114, 211] width 21 height 12
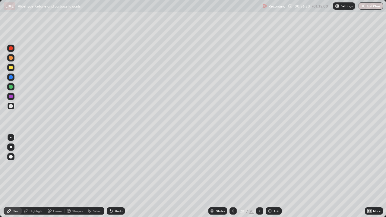
click at [11, 58] on div at bounding box center [11, 58] width 4 height 4
click at [12, 56] on div at bounding box center [10, 57] width 7 height 7
click at [11, 48] on div at bounding box center [11, 48] width 4 height 4
click at [10, 68] on div at bounding box center [11, 68] width 4 height 4
click at [12, 58] on div at bounding box center [11, 58] width 4 height 4
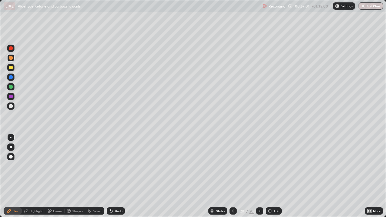
click at [58, 176] on div "Eraser" at bounding box center [54, 211] width 19 height 7
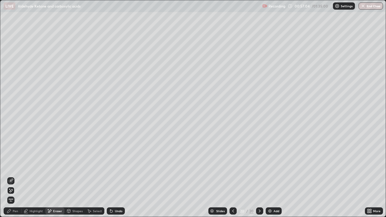
click at [17, 176] on div "Pen" at bounding box center [15, 211] width 5 height 3
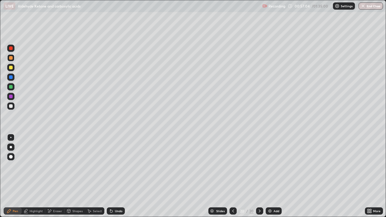
click at [14, 103] on div at bounding box center [10, 106] width 7 height 10
click at [13, 86] on div at bounding box center [10, 86] width 7 height 7
click at [8, 59] on div at bounding box center [10, 57] width 7 height 7
click at [275, 176] on div "Add" at bounding box center [277, 211] width 6 height 3
click at [11, 87] on div at bounding box center [11, 87] width 4 height 4
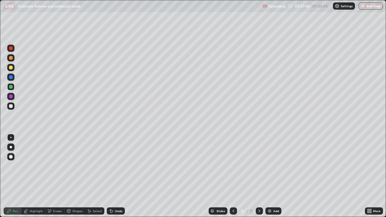
click at [11, 106] on div at bounding box center [11, 106] width 4 height 4
click at [116, 176] on div "Undo" at bounding box center [119, 211] width 8 height 3
click at [95, 176] on div "Select" at bounding box center [97, 211] width 9 height 3
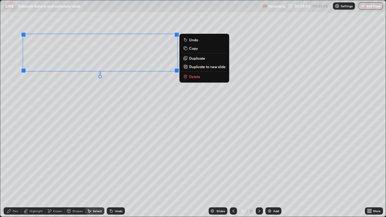
click at [195, 68] on p "Duplicate to new slide" at bounding box center [207, 66] width 37 height 5
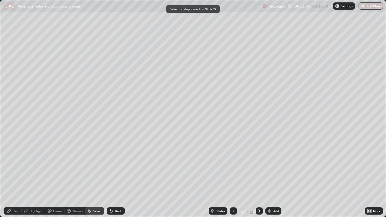
click at [19, 176] on div "Pen" at bounding box center [13, 211] width 18 height 7
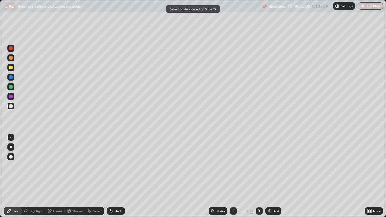
click at [73, 176] on div "Shapes" at bounding box center [77, 211] width 10 height 3
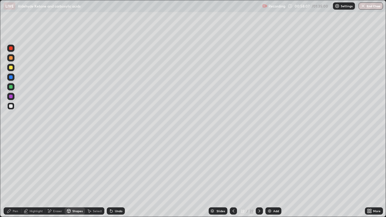
click at [56, 176] on div "Eraser" at bounding box center [57, 211] width 9 height 3
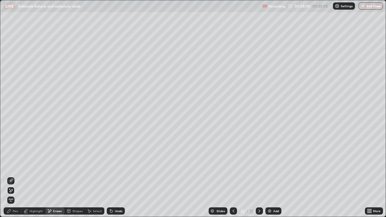
click at [13, 176] on div "Pen" at bounding box center [15, 211] width 5 height 3
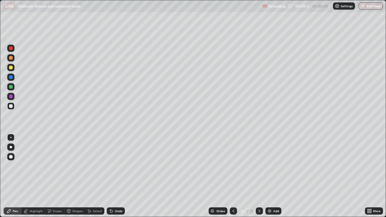
click at [56, 176] on div "Eraser" at bounding box center [54, 211] width 19 height 7
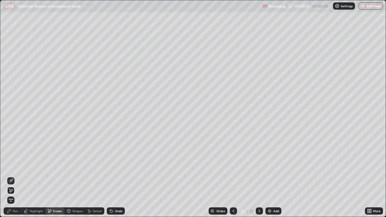
click at [14, 176] on div "Pen" at bounding box center [13, 211] width 18 height 7
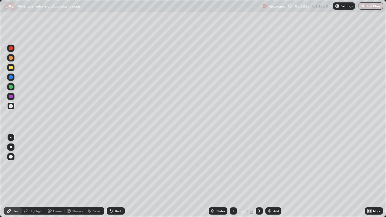
click at [54, 176] on div "Eraser" at bounding box center [57, 211] width 9 height 3
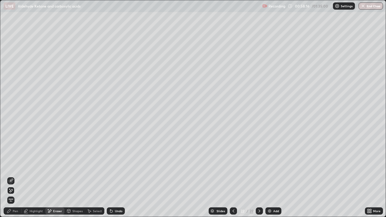
click at [17, 176] on div "Pen" at bounding box center [15, 211] width 5 height 3
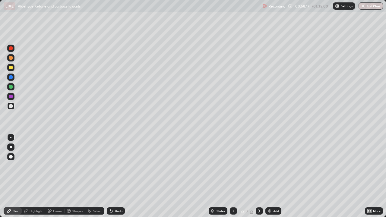
click at [272, 176] on div "Add" at bounding box center [273, 211] width 16 height 7
click at [233, 176] on icon at bounding box center [233, 211] width 5 height 5
click at [93, 176] on div "Select" at bounding box center [97, 211] width 9 height 3
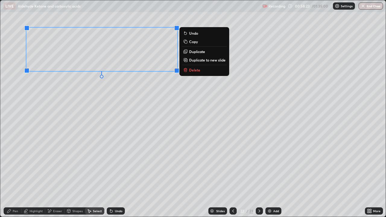
click at [200, 61] on p "Duplicate to new slide" at bounding box center [207, 60] width 37 height 5
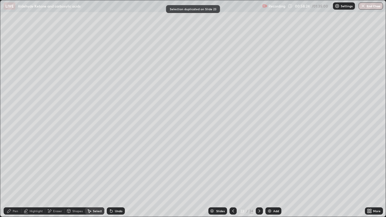
click at [56, 176] on div "Eraser" at bounding box center [57, 211] width 9 height 3
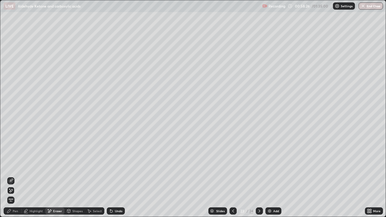
click at [15, 176] on div "Pen" at bounding box center [15, 211] width 5 height 3
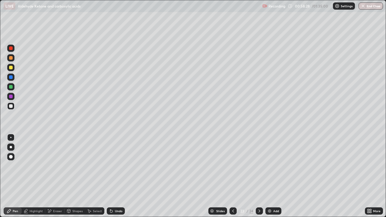
click at [11, 59] on div at bounding box center [11, 58] width 4 height 4
click at [89, 176] on div "Select" at bounding box center [94, 211] width 19 height 7
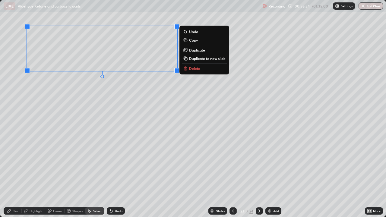
click at [202, 62] on button "Duplicate to new slide" at bounding box center [204, 58] width 45 height 7
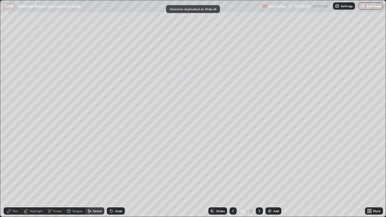
click at [56, 176] on div "Eraser" at bounding box center [54, 211] width 19 height 7
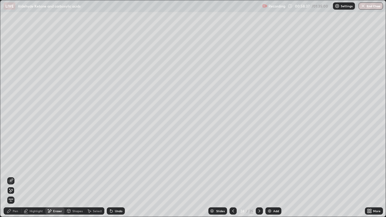
click at [10, 176] on icon at bounding box center [9, 211] width 5 height 5
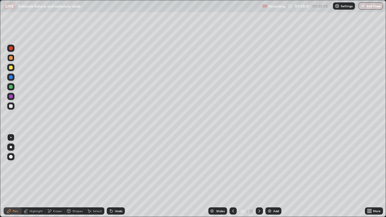
click at [231, 176] on icon at bounding box center [233, 211] width 5 height 5
click at [232, 176] on icon at bounding box center [233, 211] width 5 height 5
click at [234, 176] on icon at bounding box center [233, 211] width 5 height 5
click at [16, 176] on div "Pen" at bounding box center [15, 211] width 5 height 3
click at [10, 85] on div at bounding box center [11, 87] width 4 height 4
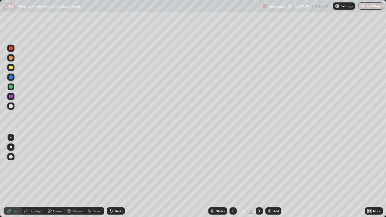
click at [62, 176] on div "Eraser" at bounding box center [57, 211] width 9 height 3
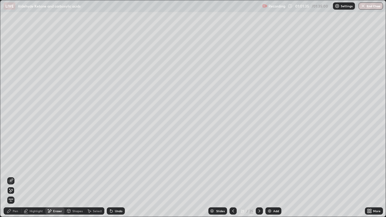
click at [15, 176] on div "Pen" at bounding box center [15, 211] width 5 height 3
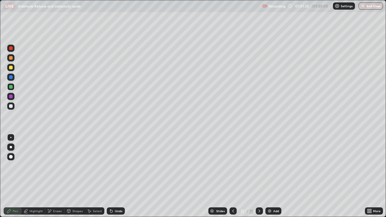
click at [9, 110] on div at bounding box center [10, 106] width 7 height 7
click at [8, 87] on div at bounding box center [10, 86] width 7 height 7
click at [100, 176] on div "Select" at bounding box center [94, 211] width 19 height 7
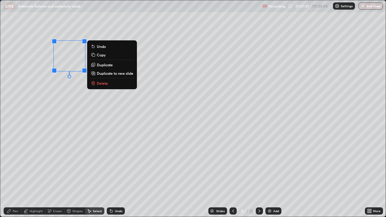
click at [103, 66] on p "Duplicate" at bounding box center [105, 64] width 16 height 5
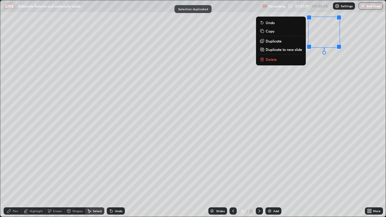
click at [282, 101] on div "0 ° Undo Copy Duplicate Duplicate to new slide Delete" at bounding box center [193, 108] width 386 height 217
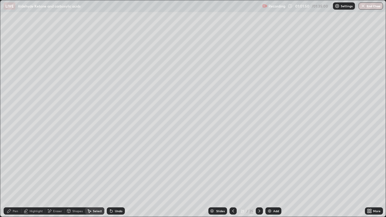
click at [14, 176] on div "Pen" at bounding box center [13, 211] width 18 height 7
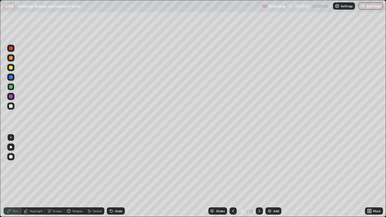
click at [10, 106] on div at bounding box center [11, 106] width 4 height 4
click at [9, 86] on div at bounding box center [11, 87] width 4 height 4
click at [10, 68] on div at bounding box center [11, 68] width 4 height 4
click at [11, 108] on div at bounding box center [10, 106] width 7 height 7
click at [11, 87] on div at bounding box center [11, 87] width 4 height 4
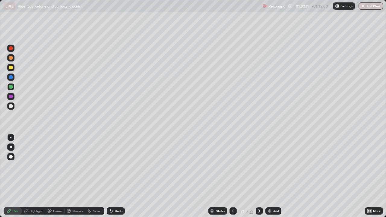
click at [11, 68] on div at bounding box center [11, 68] width 4 height 4
click at [94, 176] on div "Select" at bounding box center [94, 211] width 19 height 7
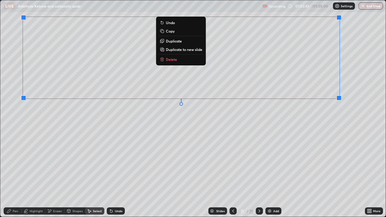
click at [184, 43] on button "Duplicate" at bounding box center [181, 40] width 45 height 7
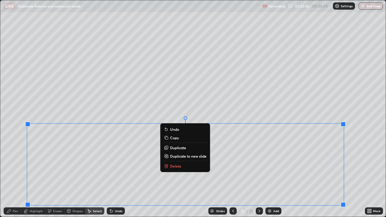
click at [56, 176] on div "Eraser" at bounding box center [57, 211] width 9 height 3
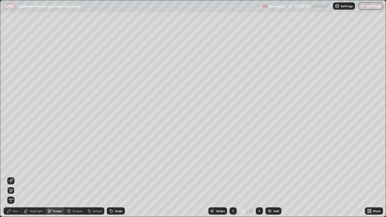
click at [14, 176] on div "Pen" at bounding box center [15, 211] width 5 height 3
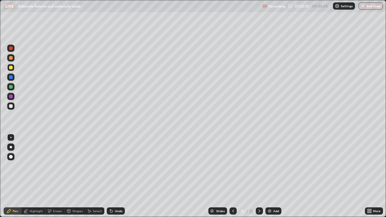
click at [10, 76] on div at bounding box center [11, 77] width 4 height 4
click at [11, 64] on div at bounding box center [10, 67] width 7 height 7
click at [11, 59] on div at bounding box center [11, 58] width 4 height 4
click at [12, 103] on div at bounding box center [10, 106] width 7 height 7
click at [12, 64] on div at bounding box center [10, 67] width 7 height 7
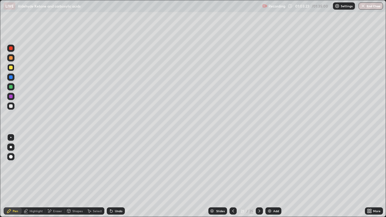
click at [56, 176] on div "Eraser" at bounding box center [57, 211] width 9 height 3
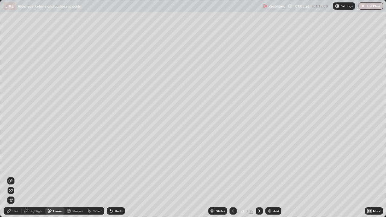
click at [16, 176] on div "Pen" at bounding box center [15, 211] width 5 height 3
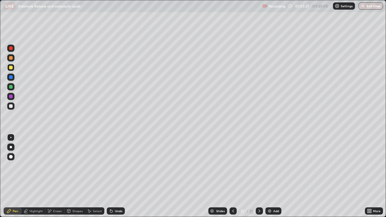
click at [9, 68] on div at bounding box center [11, 68] width 4 height 4
click at [8, 57] on div at bounding box center [10, 57] width 7 height 7
click at [11, 68] on div at bounding box center [11, 68] width 4 height 4
click at [11, 58] on div at bounding box center [11, 58] width 4 height 4
click at [123, 176] on div "Undo" at bounding box center [116, 211] width 18 height 7
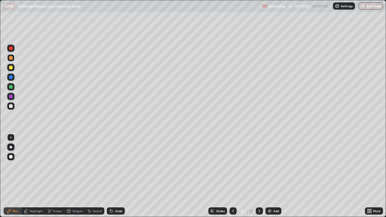
click at [122, 176] on div "Undo" at bounding box center [116, 211] width 18 height 7
click at [121, 176] on div "Undo" at bounding box center [119, 211] width 8 height 3
click at [120, 176] on div "Undo" at bounding box center [116, 211] width 18 height 7
click at [119, 176] on div "Undo" at bounding box center [119, 211] width 8 height 3
click at [119, 176] on div "Undo" at bounding box center [116, 211] width 18 height 7
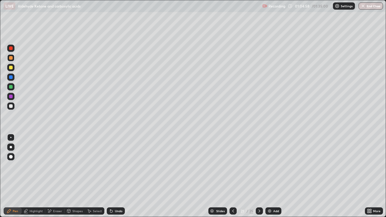
click at [92, 176] on div "Select" at bounding box center [94, 211] width 19 height 7
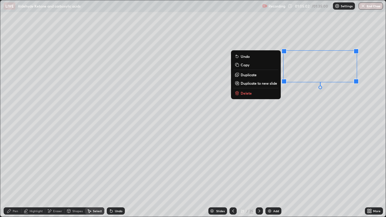
click at [256, 76] on p "Duplicate" at bounding box center [249, 74] width 16 height 5
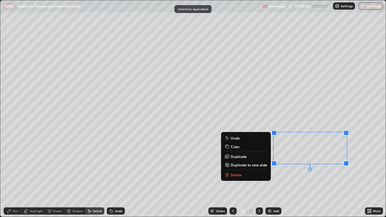
click at [17, 176] on div "Pen" at bounding box center [15, 211] width 5 height 3
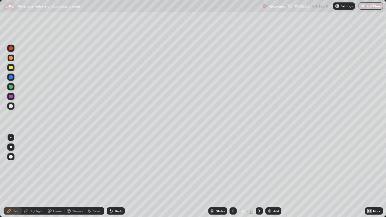
click at [77, 176] on div "Shapes" at bounding box center [77, 211] width 10 height 3
click at [52, 176] on div "Eraser" at bounding box center [54, 211] width 19 height 7
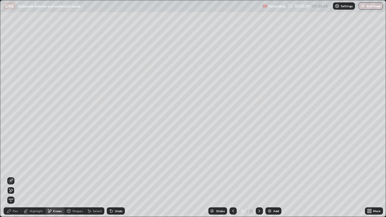
click at [16, 176] on div "Pen" at bounding box center [13, 211] width 18 height 7
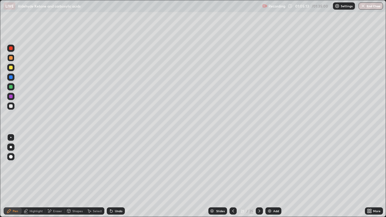
click at [42, 176] on div "Highlight" at bounding box center [34, 211] width 24 height 7
click at [58, 176] on div "Eraser" at bounding box center [54, 211] width 19 height 7
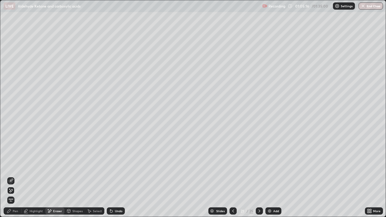
click at [115, 176] on div "Undo" at bounding box center [119, 211] width 8 height 3
click at [12, 176] on icon at bounding box center [11, 180] width 3 height 3
click at [13, 176] on icon at bounding box center [10, 181] width 5 height 5
click at [17, 176] on div "Pen" at bounding box center [15, 211] width 5 height 3
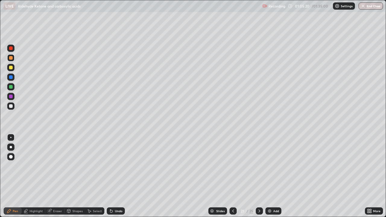
click at [8, 68] on div at bounding box center [10, 67] width 7 height 7
click at [38, 176] on div "Highlight" at bounding box center [34, 211] width 24 height 7
click at [56, 176] on div "Eraser" at bounding box center [54, 211] width 19 height 7
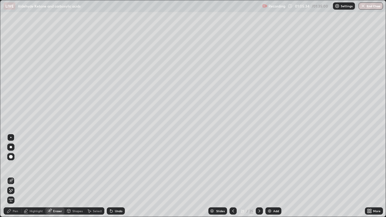
click at [17, 176] on div "Pen" at bounding box center [15, 211] width 5 height 3
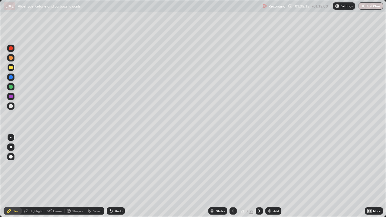
click at [8, 86] on div at bounding box center [10, 86] width 7 height 7
click at [56, 176] on div "Eraser" at bounding box center [57, 211] width 9 height 3
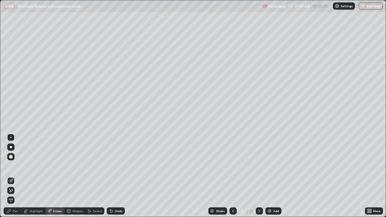
click at [13, 176] on div "Pen" at bounding box center [13, 211] width 18 height 7
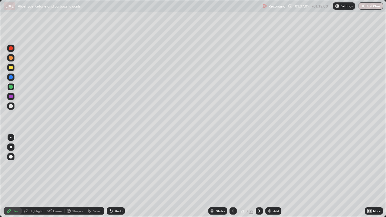
click at [11, 68] on div at bounding box center [11, 68] width 4 height 4
click at [259, 176] on icon at bounding box center [259, 211] width 5 height 5
click at [12, 87] on div at bounding box center [11, 87] width 4 height 4
click at [9, 67] on div at bounding box center [11, 68] width 4 height 4
click at [100, 176] on div "Select" at bounding box center [94, 211] width 19 height 7
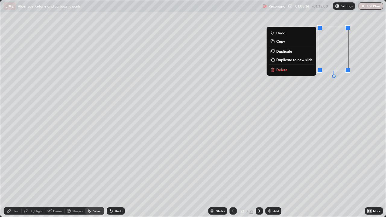
click at [288, 52] on p "Duplicate" at bounding box center [284, 51] width 16 height 5
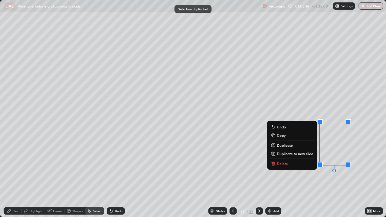
click at [60, 176] on div "Eraser" at bounding box center [54, 211] width 19 height 7
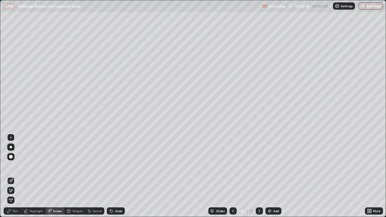
click at [15, 176] on div "Pen" at bounding box center [15, 211] width 5 height 3
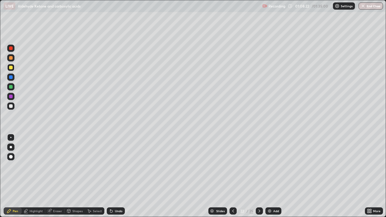
click at [37, 176] on div "Highlight" at bounding box center [36, 211] width 13 height 3
click at [16, 176] on div "Pen" at bounding box center [15, 211] width 5 height 3
click at [116, 176] on div "Undo" at bounding box center [116, 211] width 18 height 7
click at [11, 109] on div at bounding box center [10, 106] width 7 height 7
click at [260, 176] on icon at bounding box center [259, 211] width 5 height 5
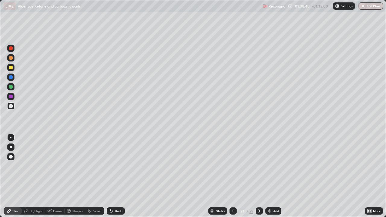
click at [11, 58] on div at bounding box center [11, 58] width 4 height 4
click at [10, 109] on div at bounding box center [10, 106] width 7 height 7
click at [12, 59] on div at bounding box center [11, 58] width 4 height 4
click at [8, 48] on div at bounding box center [10, 48] width 7 height 7
click at [118, 176] on div "Undo" at bounding box center [116, 211] width 18 height 7
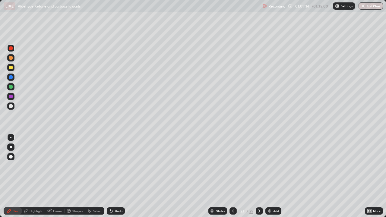
click at [11, 70] on div at bounding box center [10, 67] width 7 height 7
click at [58, 176] on div "Eraser" at bounding box center [54, 211] width 19 height 7
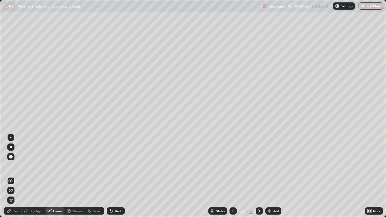
click at [10, 176] on icon at bounding box center [9, 189] width 1 height 1
click at [11, 176] on div "Pen" at bounding box center [13, 211] width 18 height 7
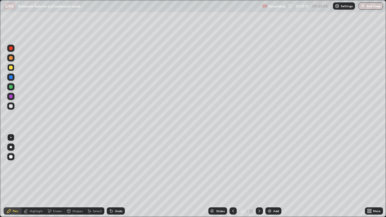
click at [11, 87] on div at bounding box center [11, 87] width 4 height 4
click at [11, 67] on div at bounding box center [11, 68] width 4 height 4
click at [10, 107] on div at bounding box center [11, 106] width 4 height 4
click at [117, 176] on div "Undo" at bounding box center [116, 211] width 18 height 7
click at [10, 88] on div at bounding box center [11, 87] width 4 height 4
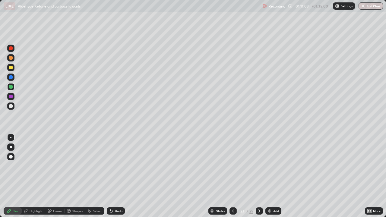
click at [110, 176] on icon at bounding box center [111, 211] width 2 height 2
click at [259, 176] on icon at bounding box center [259, 211] width 5 height 5
click at [230, 176] on div at bounding box center [233, 211] width 7 height 7
click at [233, 176] on icon at bounding box center [233, 211] width 5 height 5
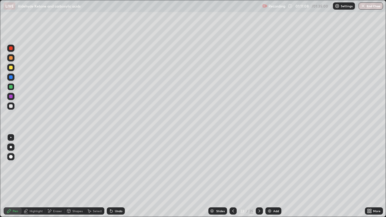
click at [233, 176] on icon at bounding box center [233, 211] width 5 height 5
click at [231, 176] on icon at bounding box center [233, 211] width 5 height 5
click at [233, 176] on icon at bounding box center [233, 211] width 5 height 5
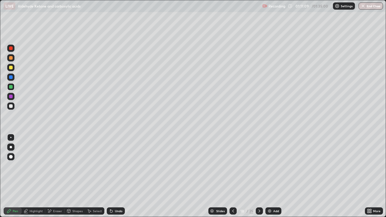
click at [230, 176] on div at bounding box center [233, 211] width 7 height 7
click at [227, 176] on div "Slides" at bounding box center [217, 211] width 19 height 7
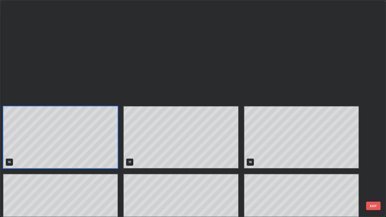
scroll to position [393, 0]
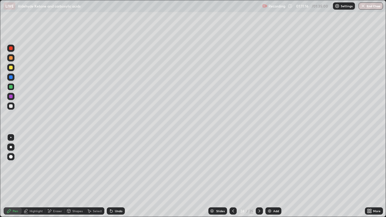
click at [60, 176] on div "Eraser" at bounding box center [57, 211] width 9 height 3
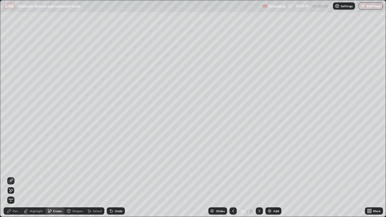
click at [9, 176] on div "Pen" at bounding box center [13, 211] width 18 height 7
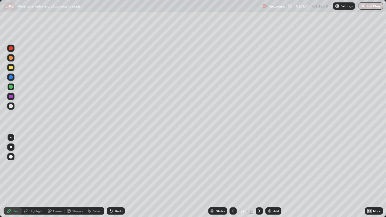
click at [11, 109] on div at bounding box center [10, 106] width 7 height 7
click at [94, 176] on div "Select" at bounding box center [97, 211] width 9 height 3
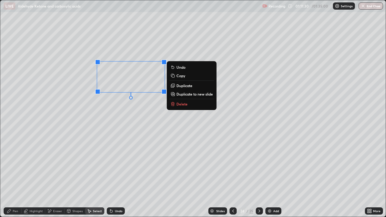
click at [181, 87] on p "Duplicate" at bounding box center [184, 85] width 16 height 5
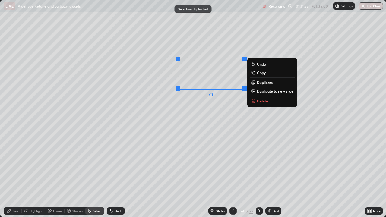
click at [58, 176] on div "Eraser" at bounding box center [57, 211] width 9 height 3
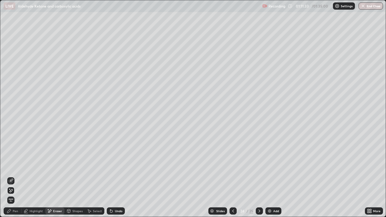
click at [15, 176] on div "Pen" at bounding box center [15, 211] width 5 height 3
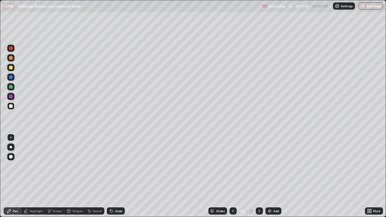
click at [234, 176] on div at bounding box center [233, 211] width 7 height 12
click at [231, 176] on div at bounding box center [233, 211] width 7 height 12
click at [233, 176] on icon at bounding box center [233, 211] width 5 height 5
click at [233, 176] on icon at bounding box center [233, 211] width 2 height 3
click at [232, 176] on icon at bounding box center [233, 211] width 5 height 5
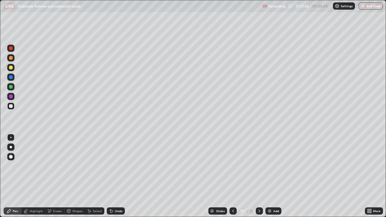
click at [233, 176] on icon at bounding box center [233, 211] width 5 height 5
click at [232, 176] on icon at bounding box center [233, 211] width 5 height 5
click at [233, 176] on icon at bounding box center [233, 211] width 5 height 5
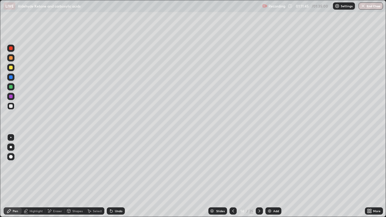
click at [233, 176] on icon at bounding box center [233, 211] width 5 height 5
click at [232, 176] on icon at bounding box center [233, 211] width 2 height 3
click at [233, 176] on icon at bounding box center [233, 211] width 5 height 5
click at [232, 176] on icon at bounding box center [233, 211] width 5 height 5
click at [231, 176] on icon at bounding box center [233, 211] width 5 height 5
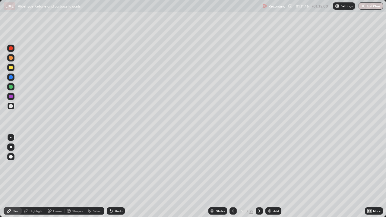
click at [233, 176] on icon at bounding box center [233, 211] width 5 height 5
click at [231, 176] on div at bounding box center [233, 211] width 7 height 7
click at [233, 176] on icon at bounding box center [233, 211] width 5 height 5
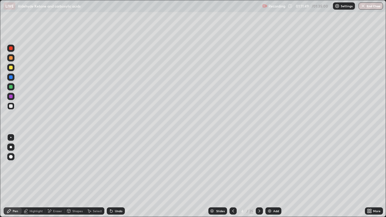
click at [233, 176] on icon at bounding box center [233, 211] width 5 height 5
click at [234, 176] on icon at bounding box center [233, 211] width 5 height 5
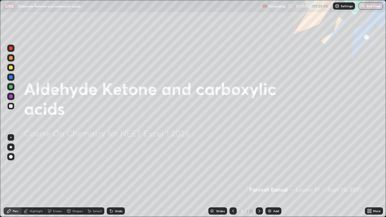
click at [259, 176] on icon at bounding box center [259, 211] width 5 height 5
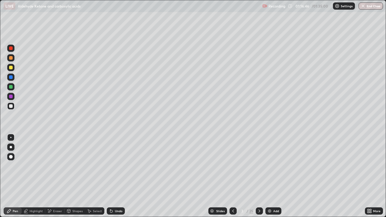
click at [259, 176] on icon at bounding box center [259, 211] width 5 height 5
click at [256, 176] on div at bounding box center [259, 211] width 7 height 7
click at [257, 176] on div at bounding box center [259, 211] width 7 height 12
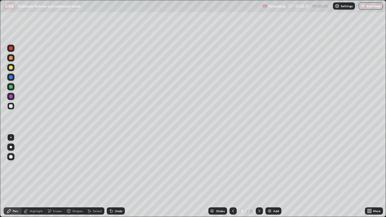
click at [259, 176] on icon at bounding box center [259, 211] width 5 height 5
click at [260, 176] on icon at bounding box center [259, 211] width 5 height 5
click at [234, 176] on div at bounding box center [233, 211] width 7 height 7
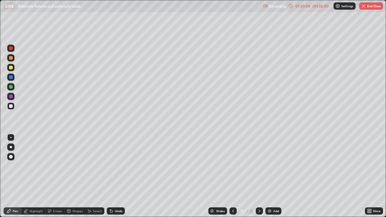
click at [256, 176] on div at bounding box center [259, 211] width 7 height 7
click at [258, 176] on icon at bounding box center [259, 211] width 5 height 5
click at [259, 176] on icon at bounding box center [259, 211] width 5 height 5
click at [261, 176] on icon at bounding box center [259, 211] width 5 height 5
click at [259, 176] on icon at bounding box center [259, 211] width 5 height 5
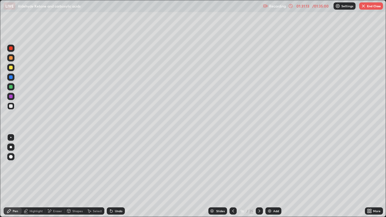
click at [258, 176] on icon at bounding box center [259, 211] width 5 height 5
click at [314, 176] on div "Slides 18 / 25 Add" at bounding box center [245, 211] width 240 height 12
click at [259, 176] on div at bounding box center [259, 211] width 7 height 7
click at [259, 176] on icon at bounding box center [260, 211] width 2 height 3
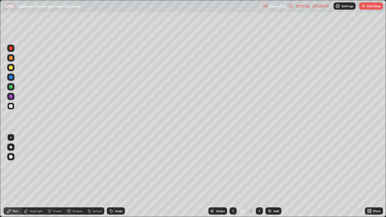
click at [259, 176] on icon at bounding box center [259, 211] width 5 height 5
click at [256, 176] on div at bounding box center [259, 211] width 7 height 7
click at [259, 176] on icon at bounding box center [259, 211] width 5 height 5
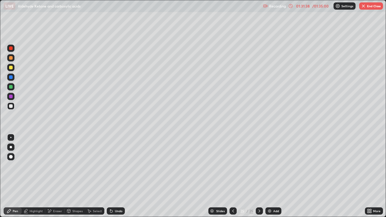
click at [369, 8] on button "End Class" at bounding box center [371, 5] width 24 height 7
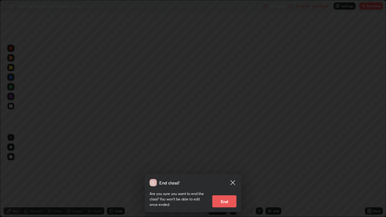
click at [225, 176] on button "End" at bounding box center [224, 201] width 24 height 12
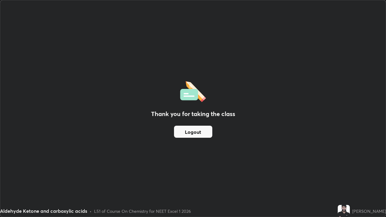
click at [201, 131] on button "Logout" at bounding box center [193, 132] width 38 height 12
